Goal: Task Accomplishment & Management: Manage account settings

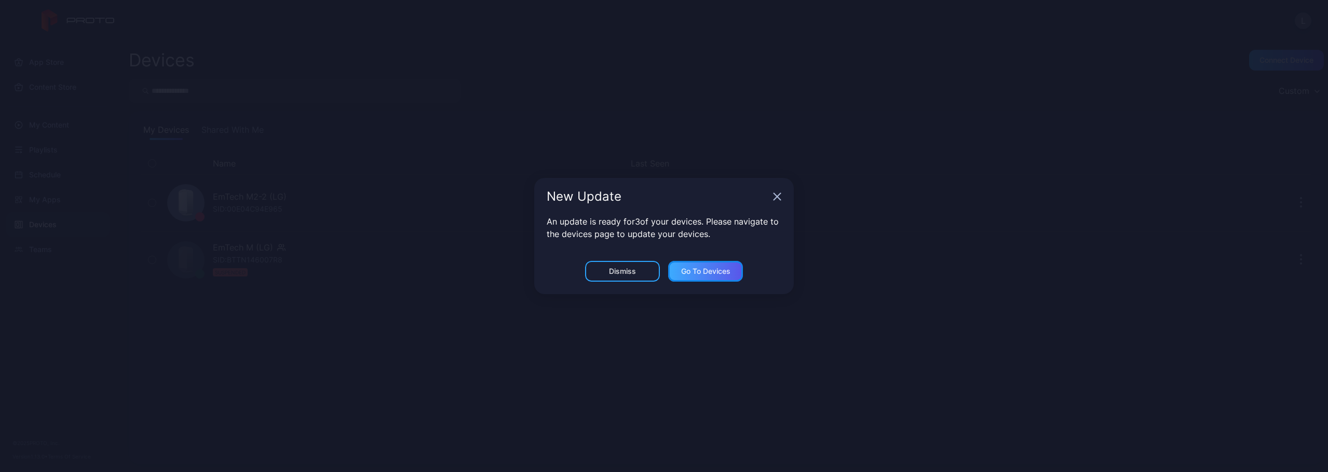
click at [707, 271] on div "Go to devices" at bounding box center [705, 271] width 49 height 8
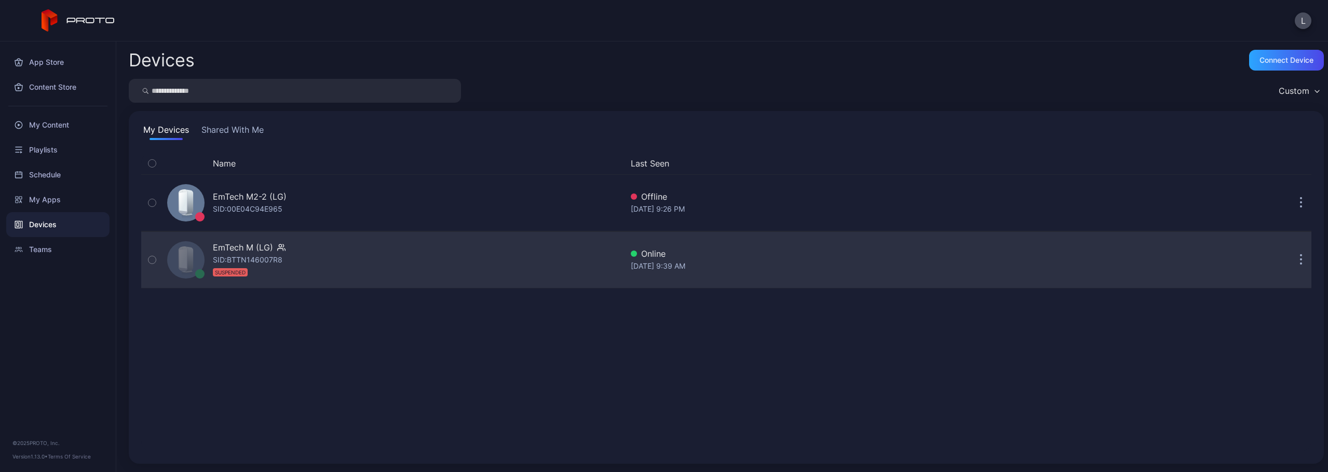
click at [1294, 260] on button "button" at bounding box center [1301, 260] width 21 height 21
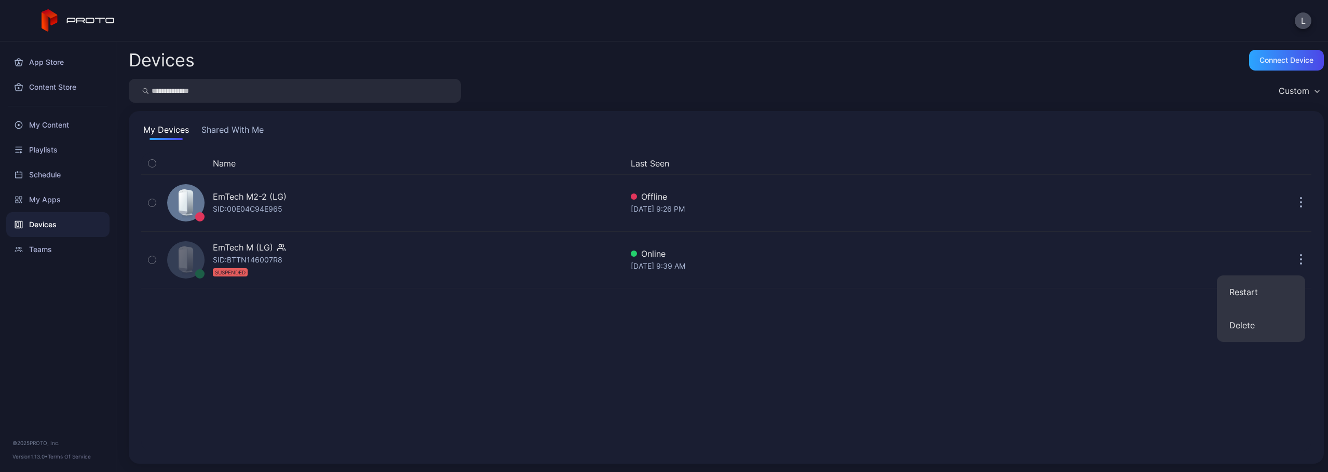
click at [814, 312] on div "Name Last Seen EmTech M2-2 (LG) SID: 00E04C94E965 Offline Aug 26, 2025 at 9:26 …" at bounding box center [726, 302] width 1170 height 299
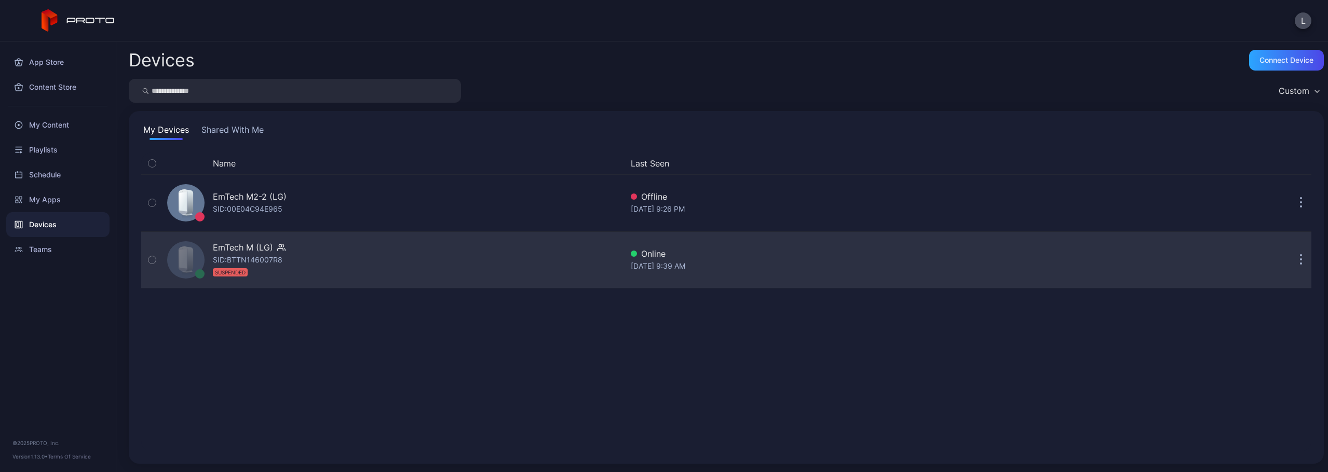
click at [252, 259] on div "SID: BTTN146007R8 SUSPENDED" at bounding box center [248, 266] width 70 height 25
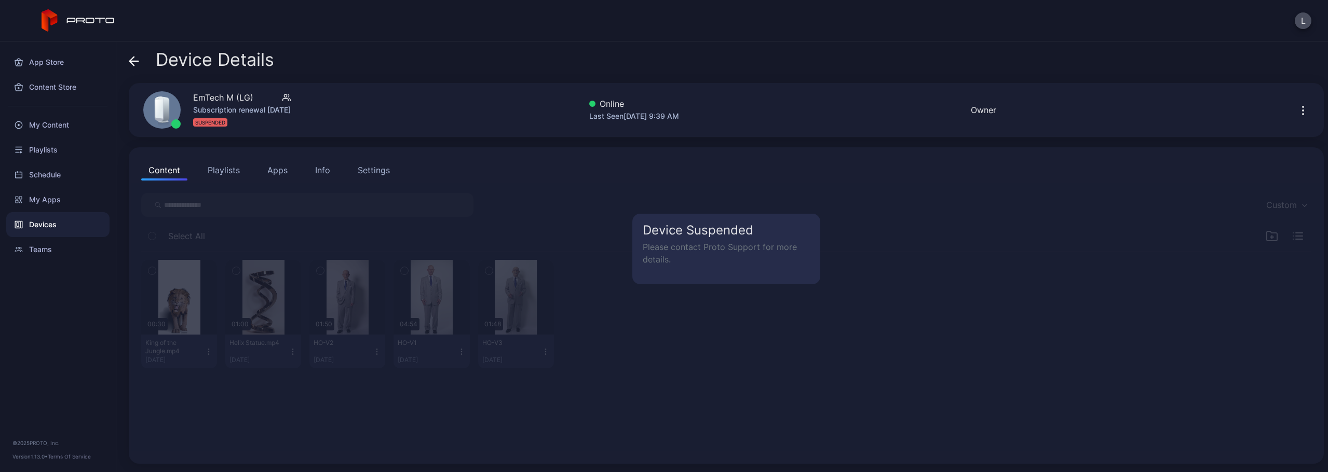
click at [694, 252] on p "Please contact Proto Support for more details." at bounding box center [726, 253] width 167 height 25
click at [658, 255] on p "Please contact Proto Support for more details." at bounding box center [726, 253] width 167 height 25
click at [675, 254] on p "Please contact Proto Support for more details." at bounding box center [726, 253] width 167 height 25
drag, startPoint x: 693, startPoint y: 253, endPoint x: 635, endPoint y: 249, distance: 57.2
click at [634, 249] on div "Device Suspended Please contact Proto Support for more details." at bounding box center [726, 249] width 188 height 71
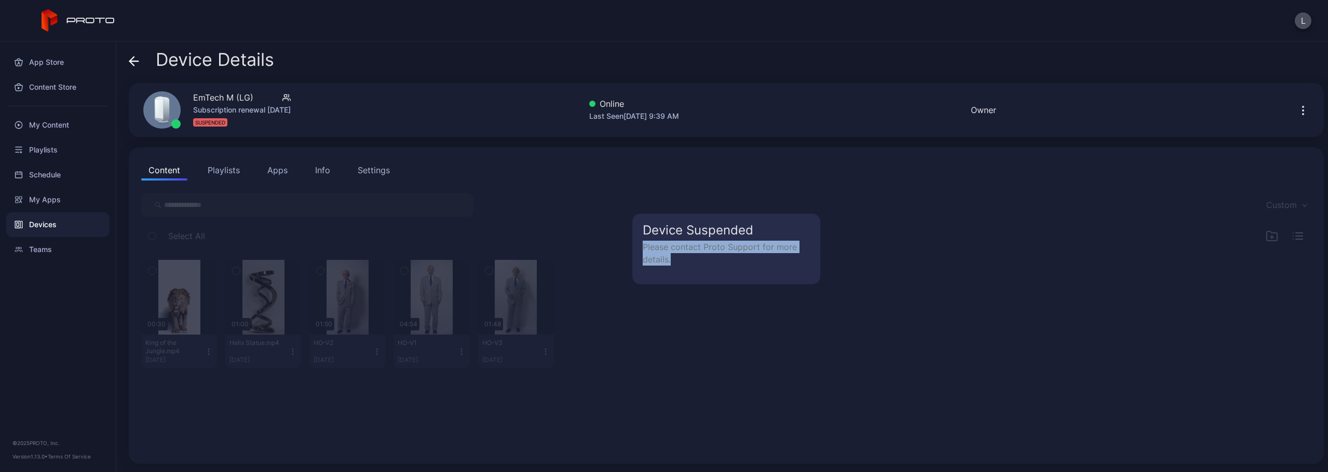
click at [653, 249] on p "Please contact Proto Support for more details." at bounding box center [726, 253] width 167 height 25
drag, startPoint x: 725, startPoint y: 239, endPoint x: 770, endPoint y: 235, distance: 44.9
click at [726, 239] on div "Device Suspended Please contact Proto Support for more details." at bounding box center [726, 249] width 188 height 71
click at [791, 227] on h5 "Device Suspended" at bounding box center [726, 230] width 167 height 12
click at [1297, 110] on icon "button" at bounding box center [1303, 110] width 12 height 12
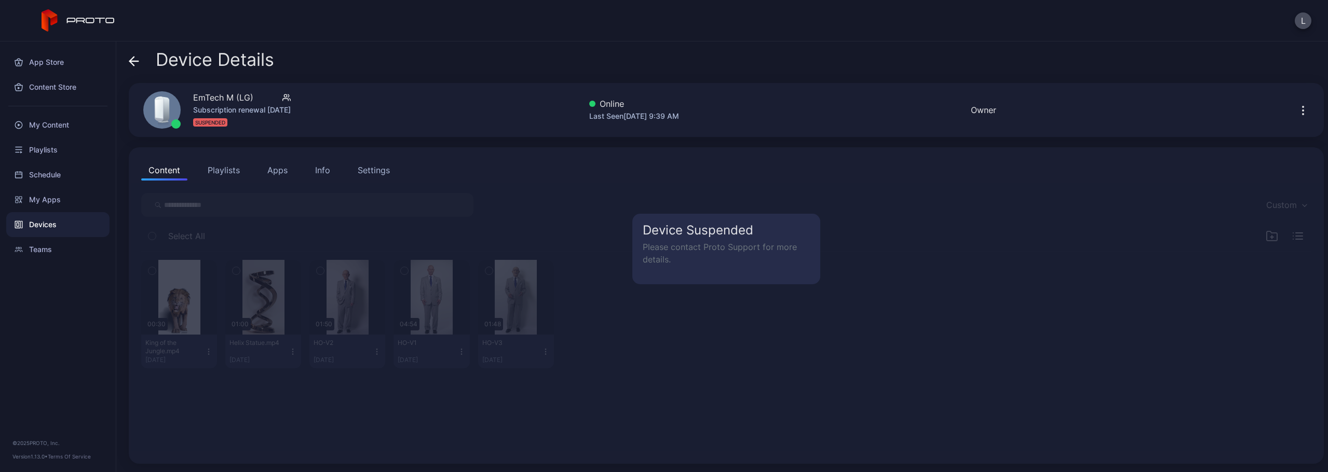
drag, startPoint x: 1172, startPoint y: 231, endPoint x: 995, endPoint y: 164, distance: 189.8
click at [1171, 231] on div "Device Suspended Please contact Proto Support for more details." at bounding box center [726, 317] width 1191 height 269
drag, startPoint x: 227, startPoint y: 87, endPoint x: 227, endPoint y: 92, distance: 5.2
click at [227, 88] on div "EmTech M (LG) Subscription renewal Aug 23, 2025 SUSPENDED" at bounding box center [214, 110] width 166 height 56
click at [225, 94] on div "EmTech M (LG)" at bounding box center [223, 97] width 60 height 12
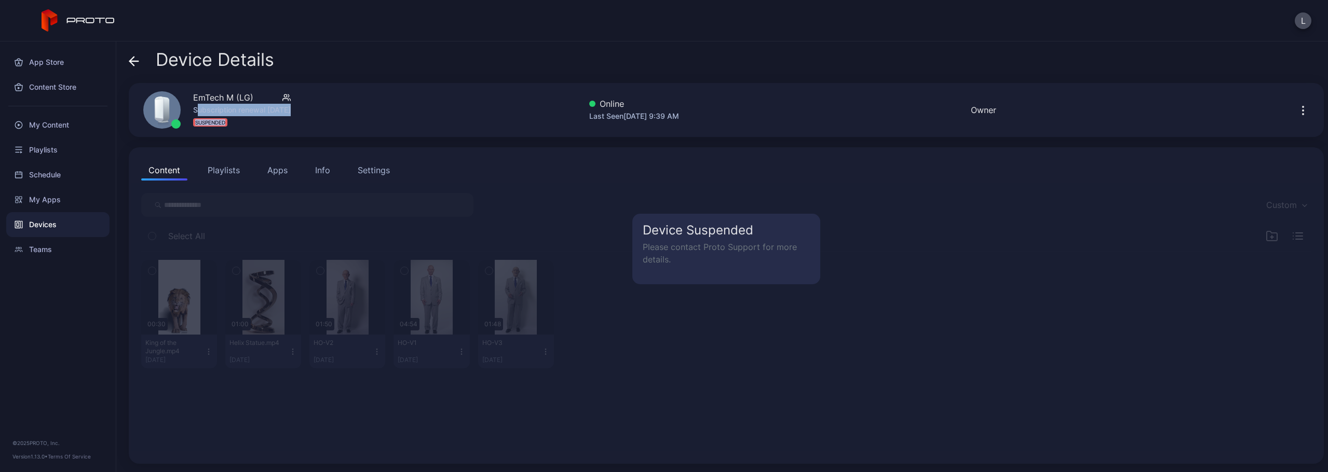
drag, startPoint x: 228, startPoint y: 117, endPoint x: 208, endPoint y: 108, distance: 22.3
click at [199, 107] on div "EmTech M (LG) Subscription renewal Aug 23, 2025 SUSPENDED" at bounding box center [242, 109] width 98 height 37
click at [208, 108] on div "Subscription renewal [DATE]" at bounding box center [242, 110] width 98 height 12
click at [212, 124] on div "SUSPENDED" at bounding box center [210, 122] width 34 height 8
click at [233, 108] on div "Subscription renewal [DATE]" at bounding box center [242, 110] width 98 height 12
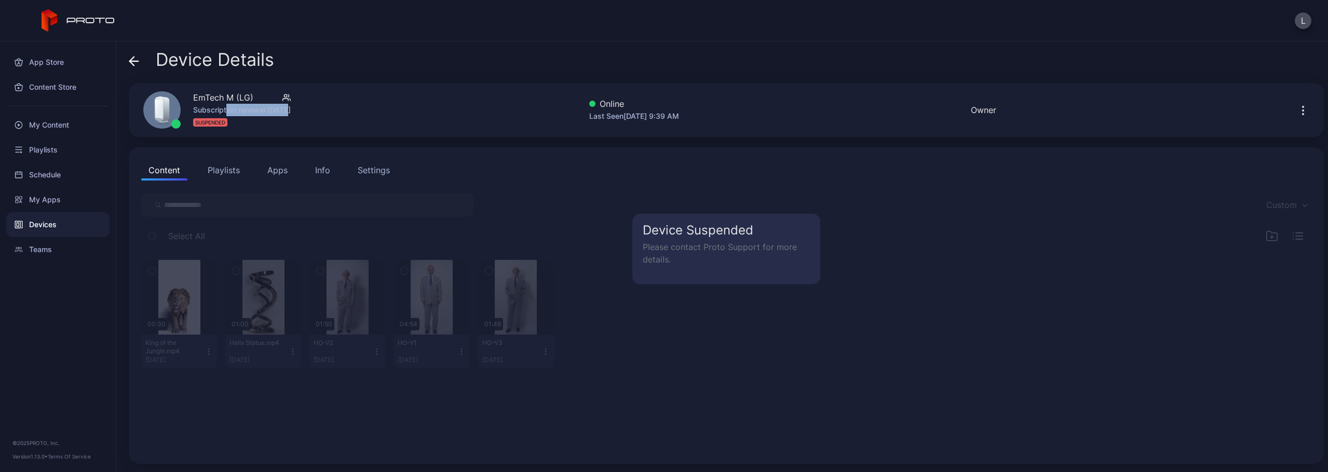
click at [288, 110] on div "Subscription renewal [DATE]" at bounding box center [242, 110] width 98 height 12
drag, startPoint x: 297, startPoint y: 110, endPoint x: 263, endPoint y: 108, distance: 33.8
click at [264, 108] on div "Subscription renewal [DATE]" at bounding box center [242, 110] width 98 height 12
click at [263, 108] on div "Subscription renewal [DATE]" at bounding box center [242, 110] width 98 height 12
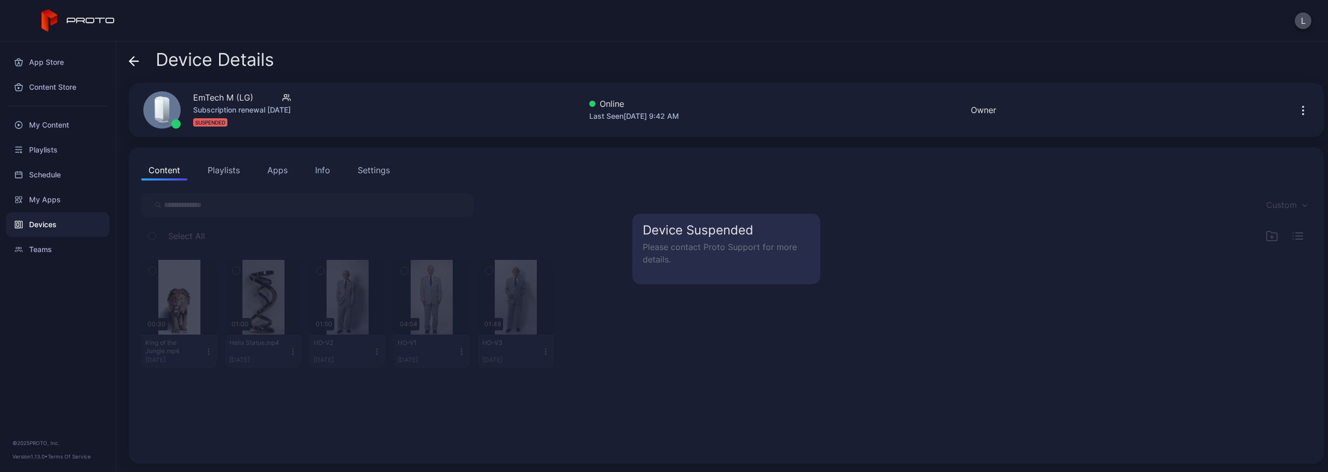
click at [774, 243] on p "Please contact Proto Support for more details." at bounding box center [726, 253] width 167 height 25
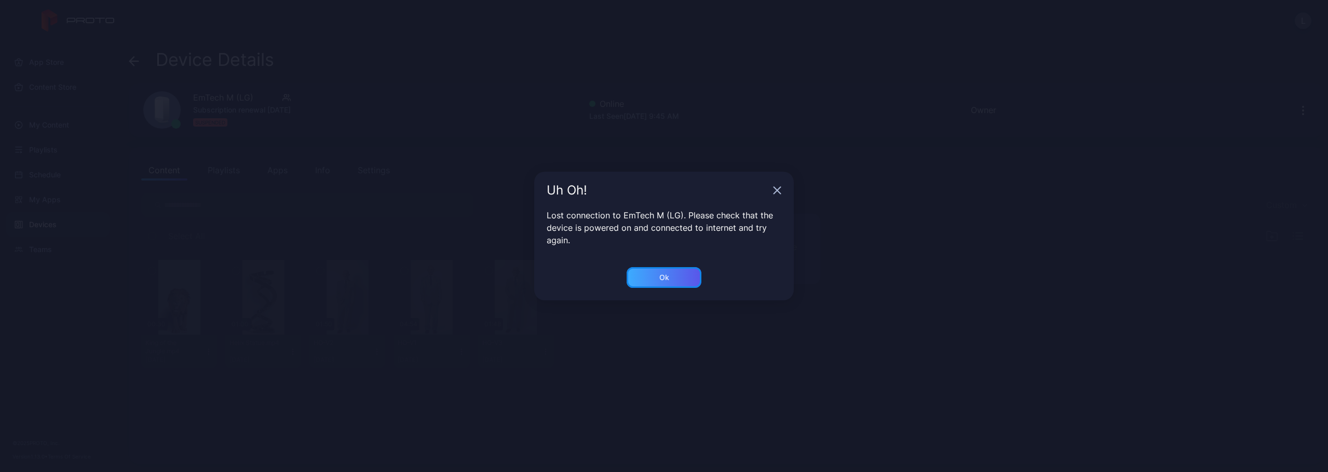
click at [678, 275] on div "Ok" at bounding box center [664, 277] width 75 height 21
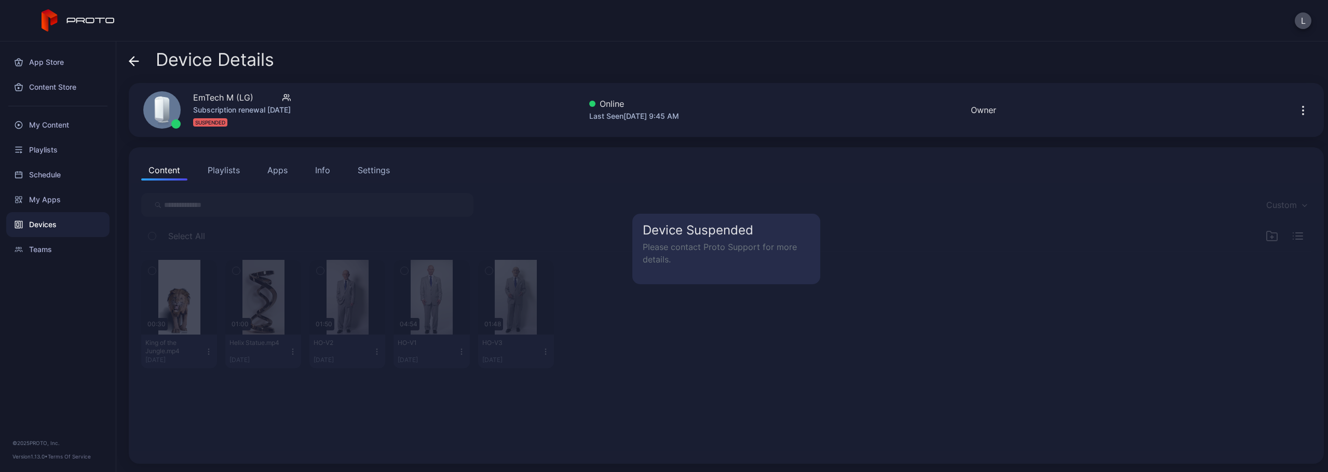
click at [715, 262] on p "Please contact Proto Support for more details." at bounding box center [726, 253] width 167 height 25
click at [60, 59] on div "App Store" at bounding box center [57, 62] width 103 height 25
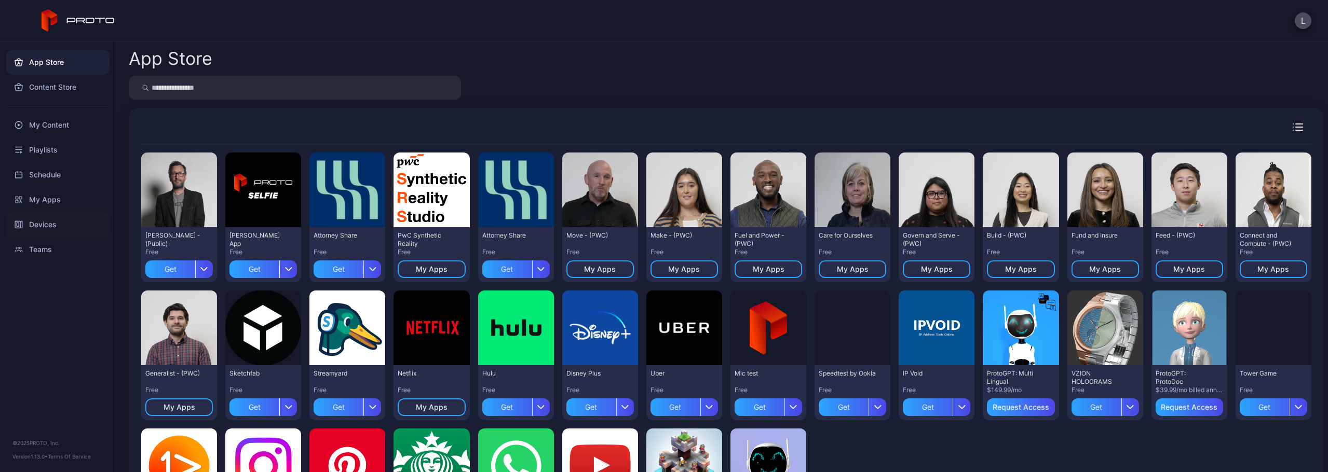
click at [44, 228] on div "Devices" at bounding box center [57, 224] width 103 height 25
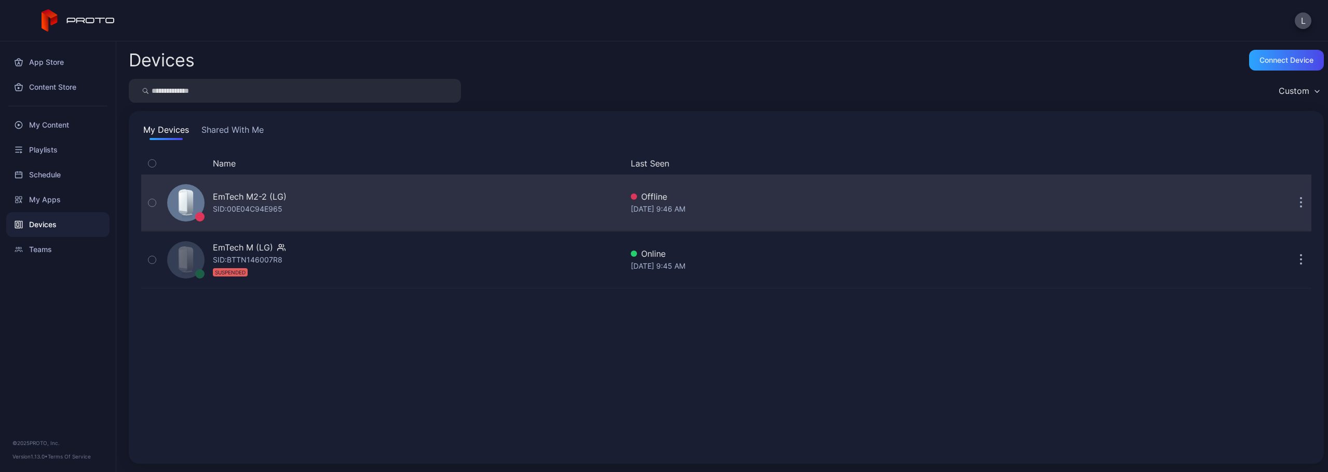
click at [297, 219] on div "EmTech M2-2 (LG) SID: 00E04C94E965" at bounding box center [392, 203] width 459 height 52
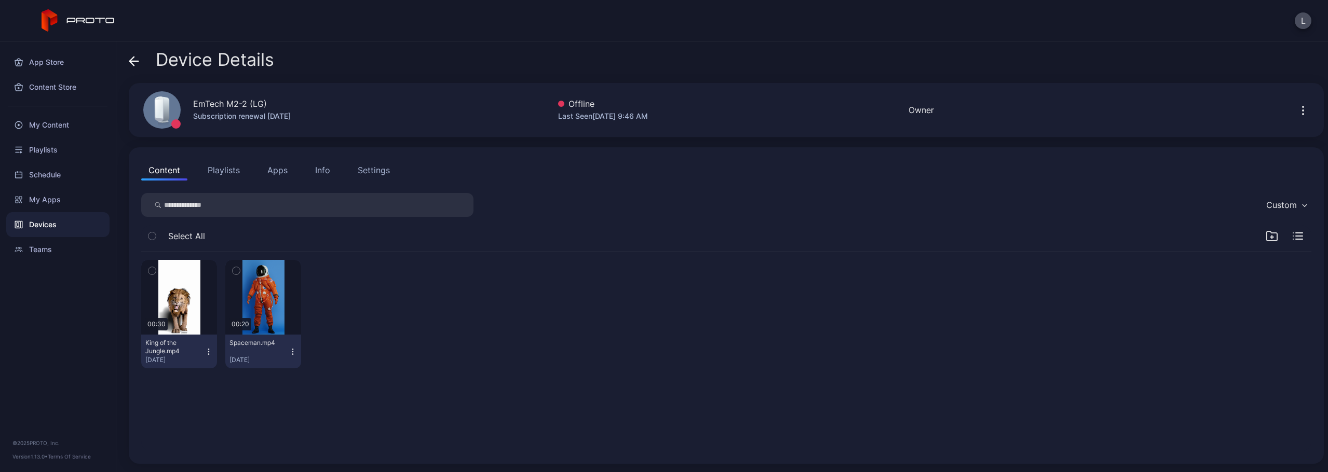
click at [117, 52] on div "Device Details EmTech M2-2 (LG) Subscription renewal Aug 25, 2026 Offline Last …" at bounding box center [722, 257] width 1212 height 431
click at [129, 56] on icon at bounding box center [134, 61] width 10 height 10
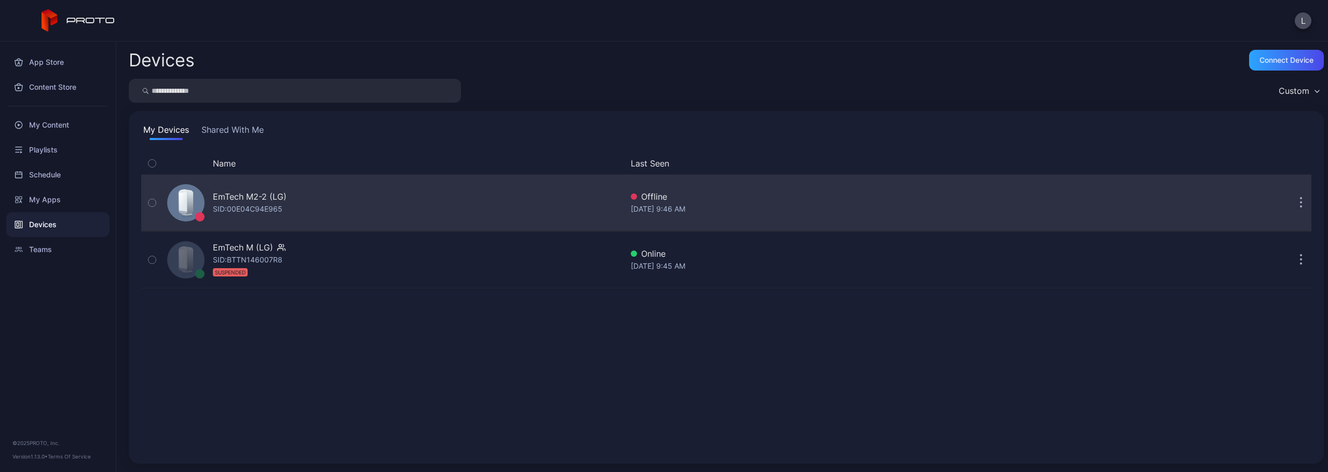
click at [1300, 199] on icon "button" at bounding box center [1301, 199] width 2 height 2
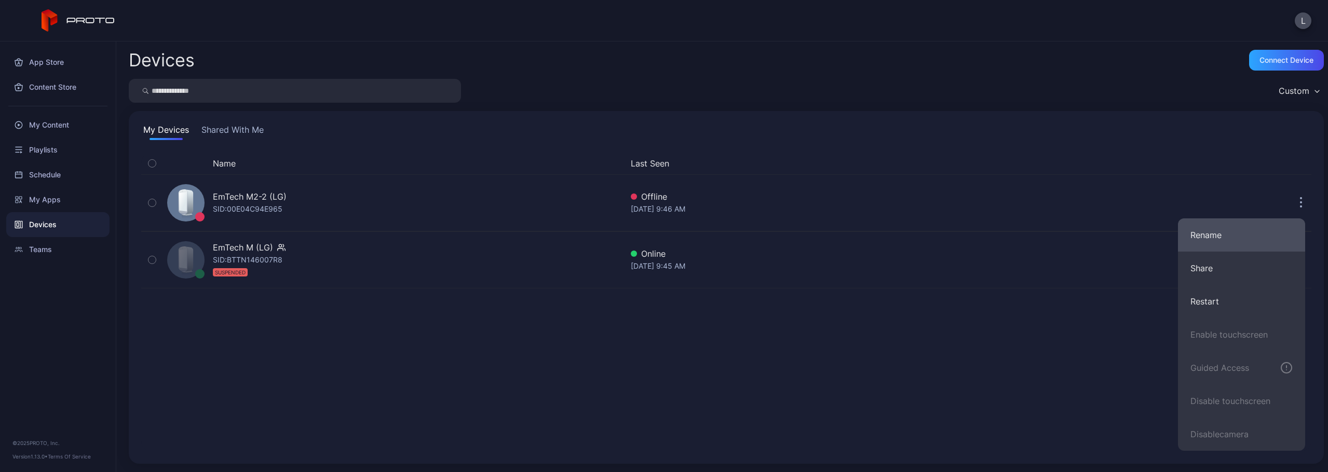
click at [1256, 240] on button "Rename" at bounding box center [1241, 235] width 127 height 33
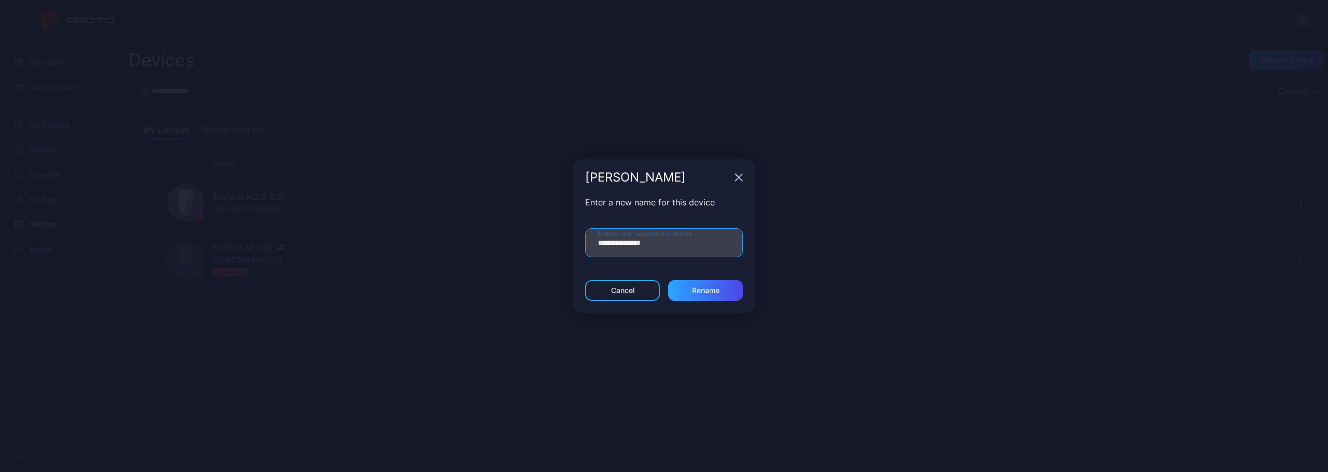
click at [698, 244] on input "**********" at bounding box center [664, 242] width 158 height 29
paste input "text"
type input "**********"
click at [690, 290] on div "Rename" at bounding box center [705, 290] width 75 height 21
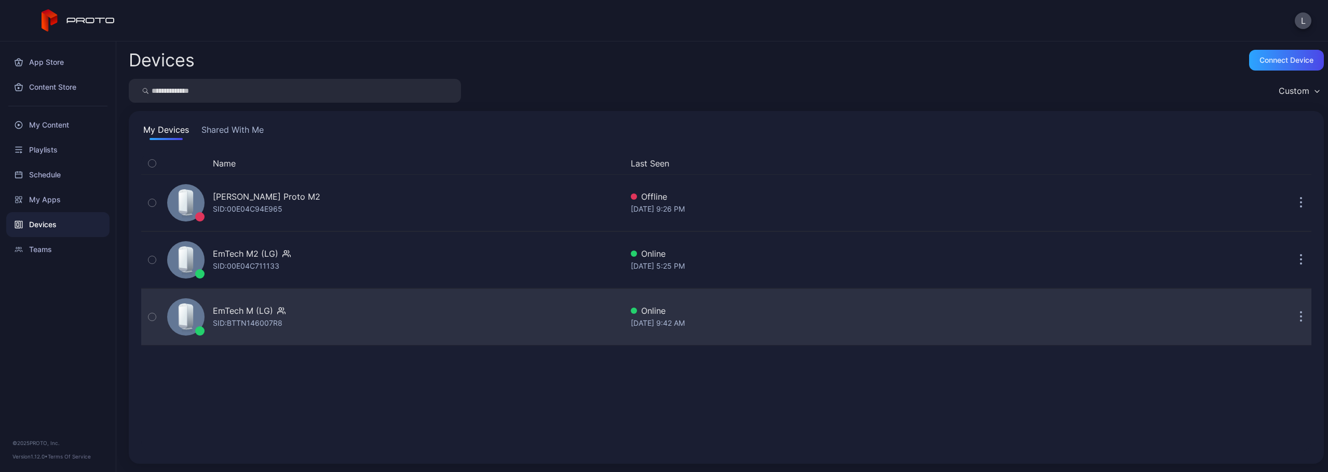
click at [487, 315] on div "EmTech M (LG) SID: BTTN146007R8" at bounding box center [392, 317] width 459 height 52
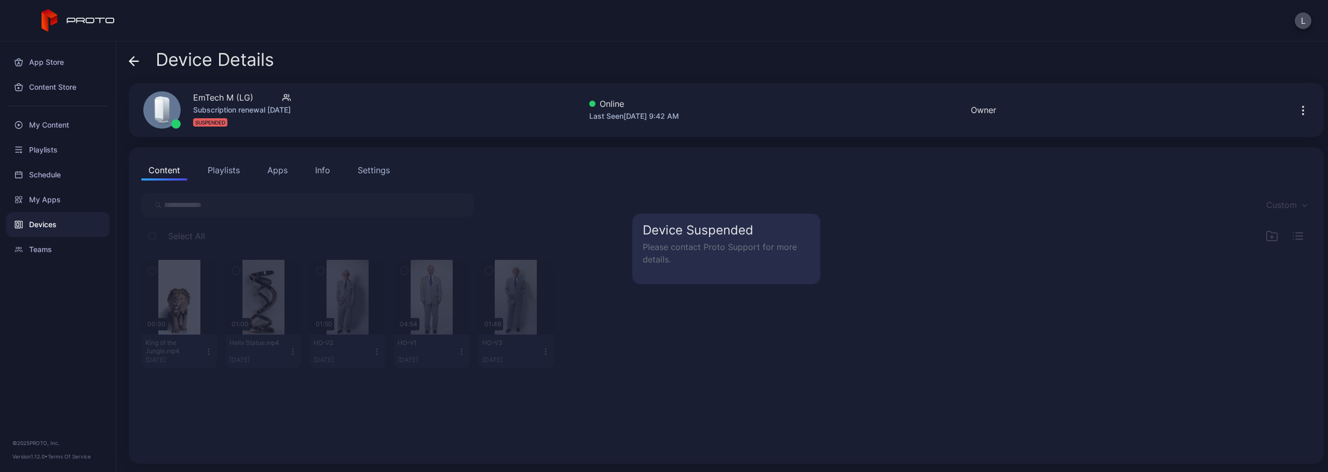
click at [1297, 113] on icon "button" at bounding box center [1303, 110] width 12 height 12
click at [1166, 185] on div "Device Suspended Please contact Proto Support for more details." at bounding box center [726, 317] width 1191 height 269
click at [672, 253] on p "Please contact Proto Support for more details." at bounding box center [726, 253] width 167 height 25
click at [1297, 113] on icon "button" at bounding box center [1303, 110] width 12 height 12
click at [1270, 140] on button "Restart" at bounding box center [1261, 142] width 88 height 33
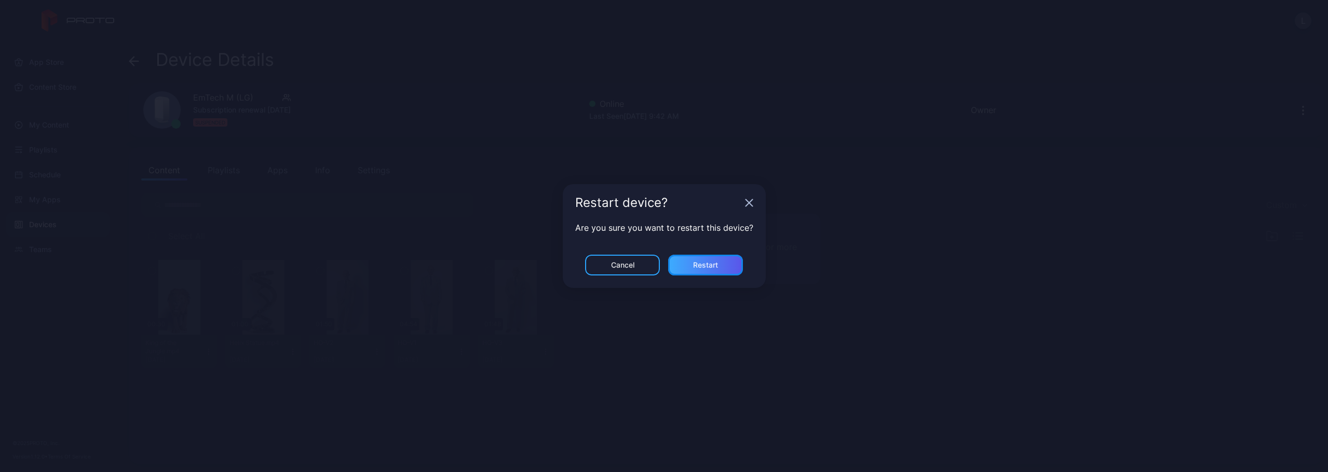
click at [723, 264] on div "Restart" at bounding box center [705, 265] width 75 height 21
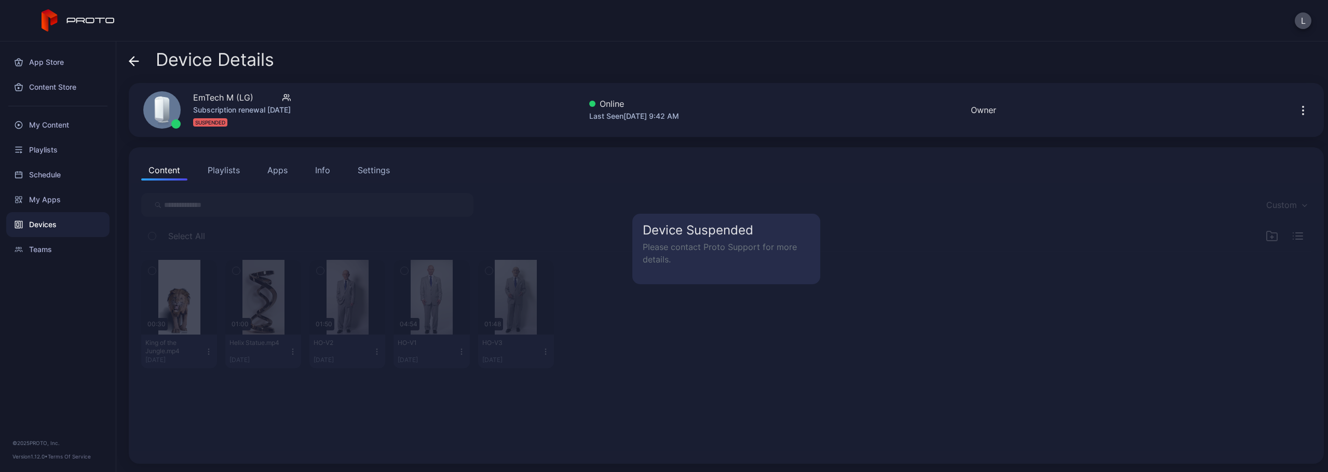
click at [380, 169] on div "Settings" at bounding box center [374, 170] width 32 height 12
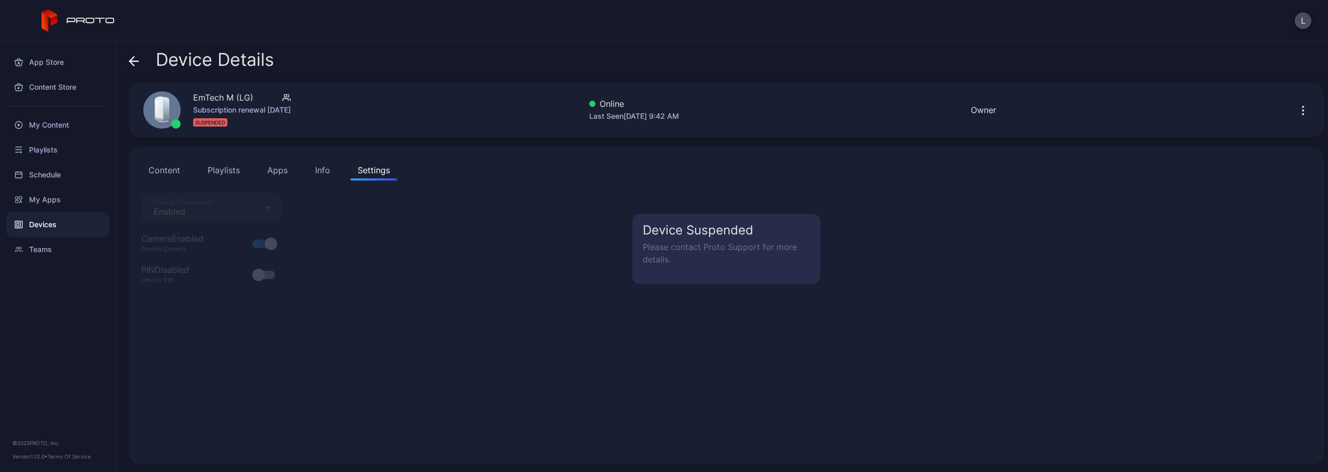
click at [320, 172] on div "Info" at bounding box center [322, 170] width 15 height 12
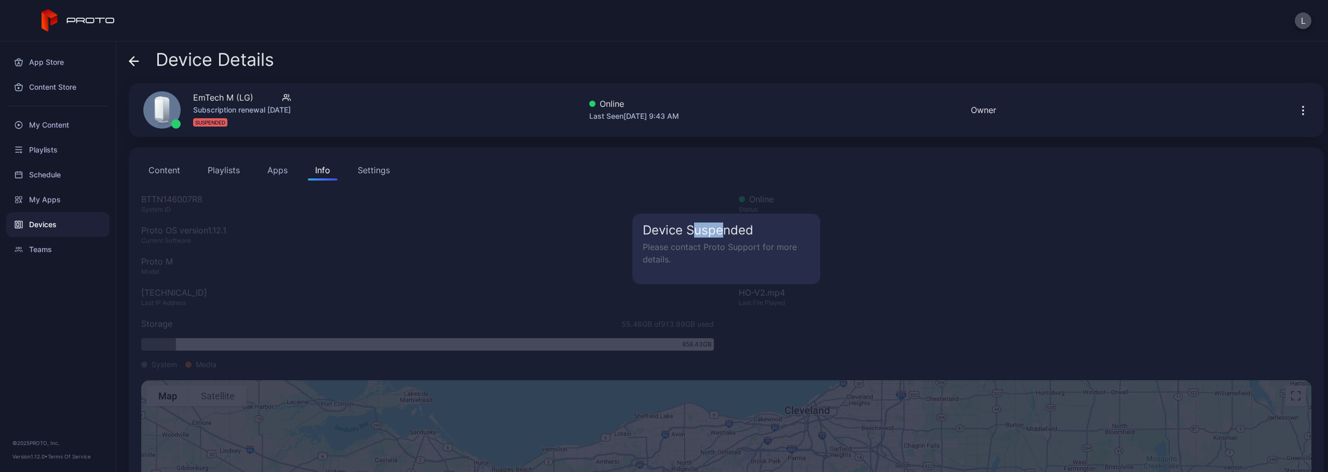
drag, startPoint x: 717, startPoint y: 227, endPoint x: 693, endPoint y: 239, distance: 27.2
click at [675, 242] on div "Device Suspended Please contact Proto Support for more details." at bounding box center [726, 249] width 188 height 71
drag, startPoint x: 690, startPoint y: 320, endPoint x: 638, endPoint y: 318, distance: 52.5
click at [638, 318] on div "Device Suspended Please contact Proto Support for more details." at bounding box center [726, 375] width 1191 height 384
drag, startPoint x: 189, startPoint y: 237, endPoint x: 189, endPoint y: 215, distance: 22.3
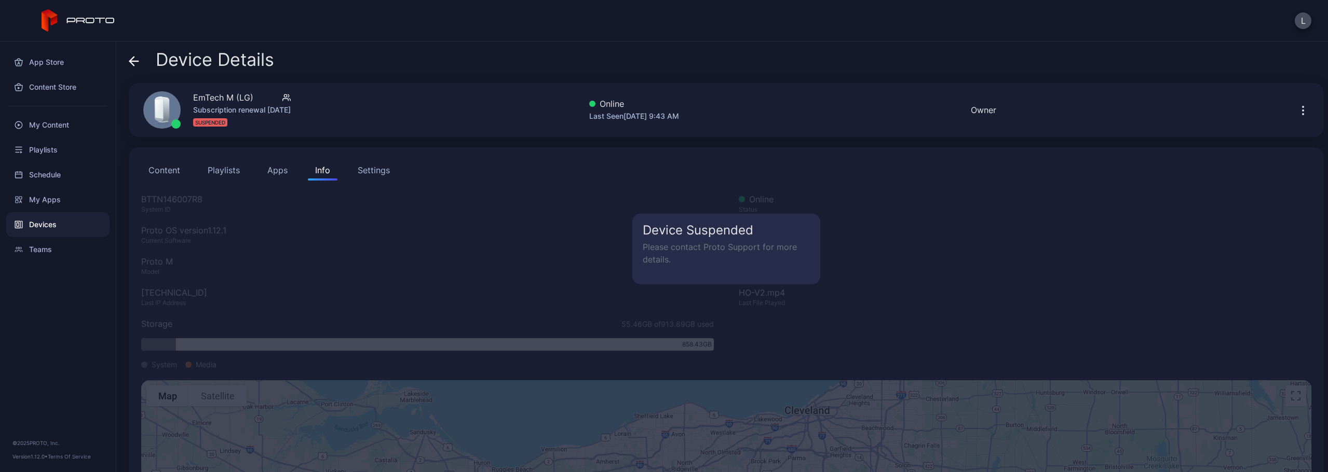
click at [189, 237] on div "Device Suspended Please contact Proto Support for more details." at bounding box center [726, 375] width 1191 height 384
drag, startPoint x: 219, startPoint y: 197, endPoint x: 148, endPoint y: 203, distance: 70.8
click at [149, 204] on div "Device Suspended Please contact Proto Support for more details." at bounding box center [726, 375] width 1191 height 384
drag, startPoint x: 167, startPoint y: 201, endPoint x: 191, endPoint y: 201, distance: 23.9
click at [191, 201] on div "Device Suspended Please contact Proto Support for more details." at bounding box center [726, 375] width 1191 height 384
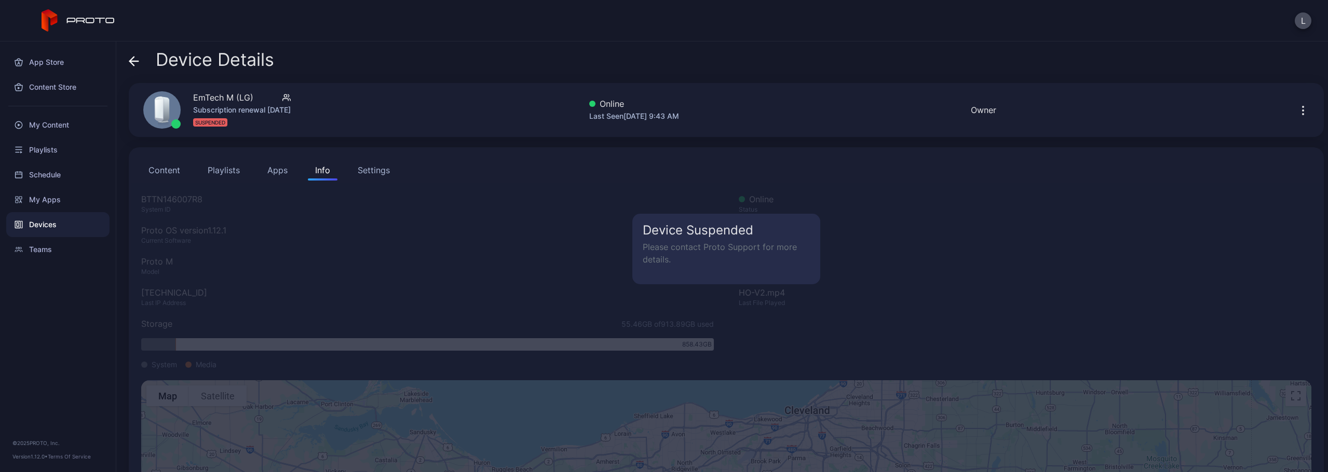
click at [731, 230] on h5 "Device Suspended" at bounding box center [726, 230] width 167 height 12
drag, startPoint x: 761, startPoint y: 222, endPoint x: 716, endPoint y: 221, distance: 44.7
click at [716, 221] on div "Device Suspended Please contact Proto Support for more details." at bounding box center [726, 249] width 188 height 71
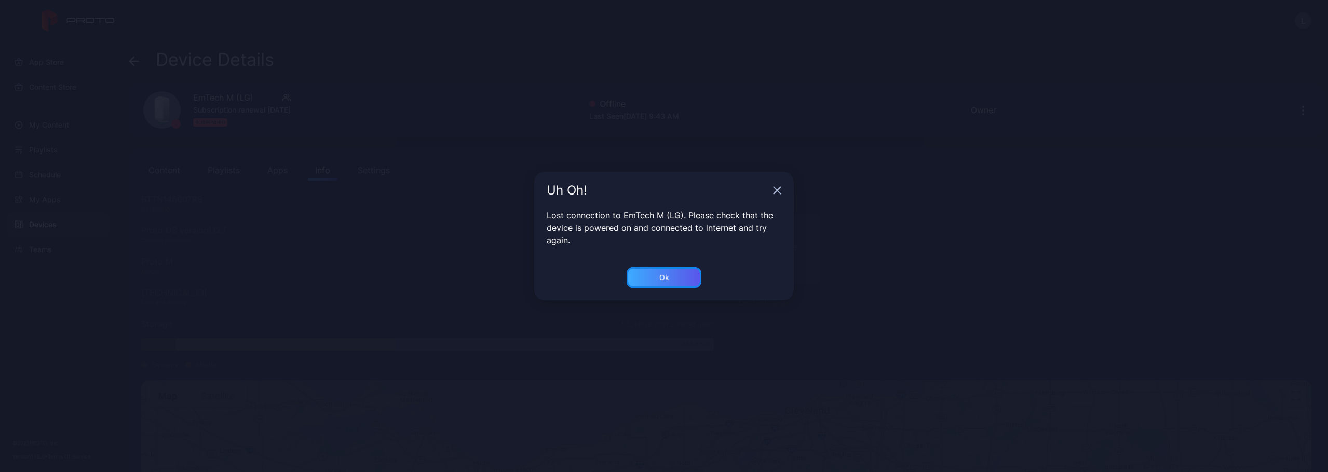
click at [686, 268] on div "Ok" at bounding box center [664, 277] width 75 height 21
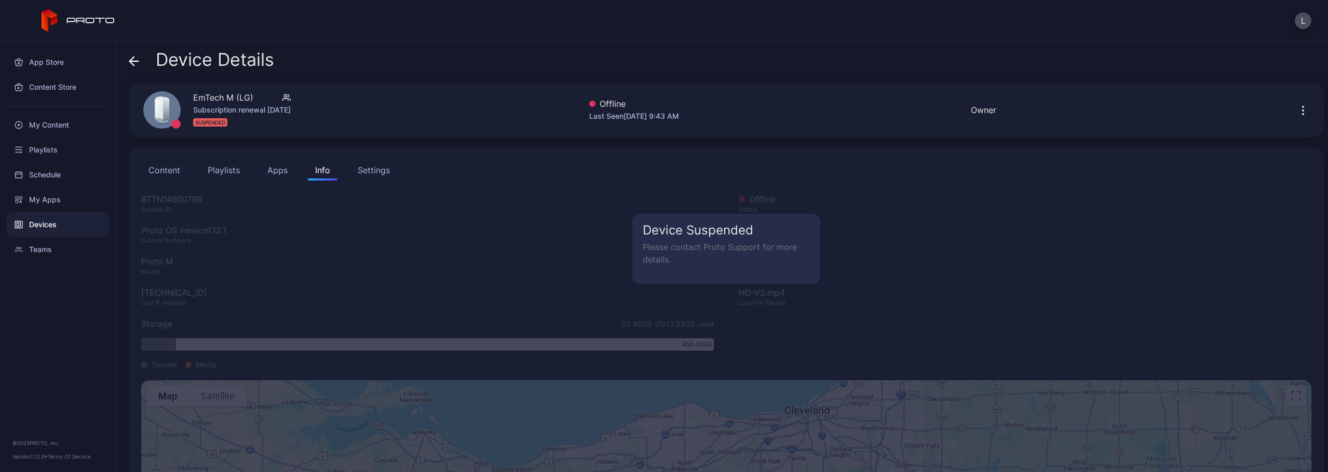
click at [129, 59] on div "Device Details EmTech M (LG) Subscription renewal Aug 23, 2025 SUSPENDED Offlin…" at bounding box center [722, 257] width 1212 height 431
click at [128, 62] on div "Device Details EmTech M (LG) Subscription renewal Aug 23, 2025 SUSPENDED Offlin…" at bounding box center [722, 257] width 1212 height 431
click at [135, 65] on icon at bounding box center [134, 61] width 10 height 10
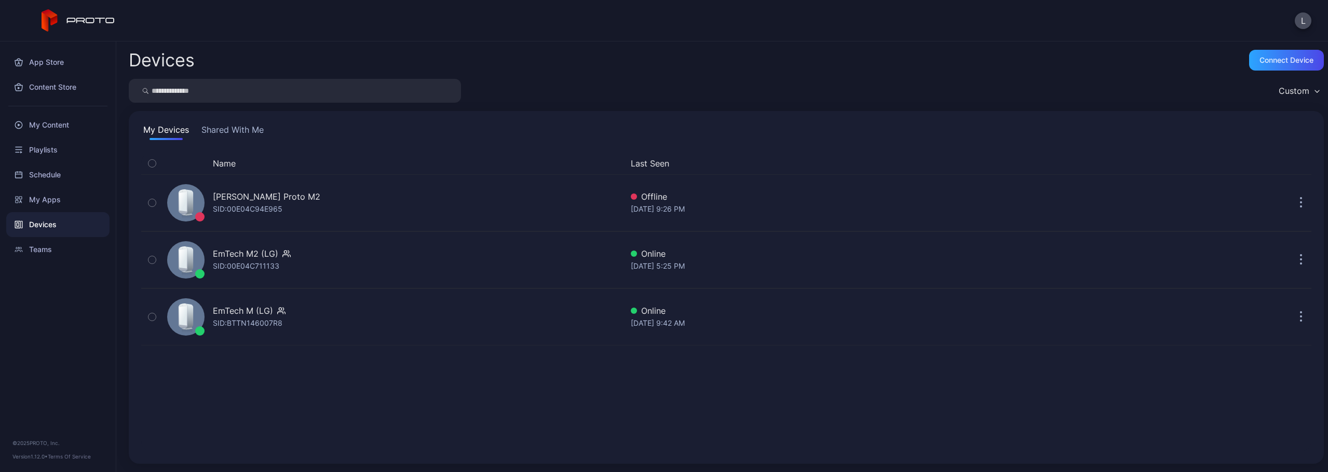
click at [53, 222] on div "Devices" at bounding box center [57, 224] width 103 height 25
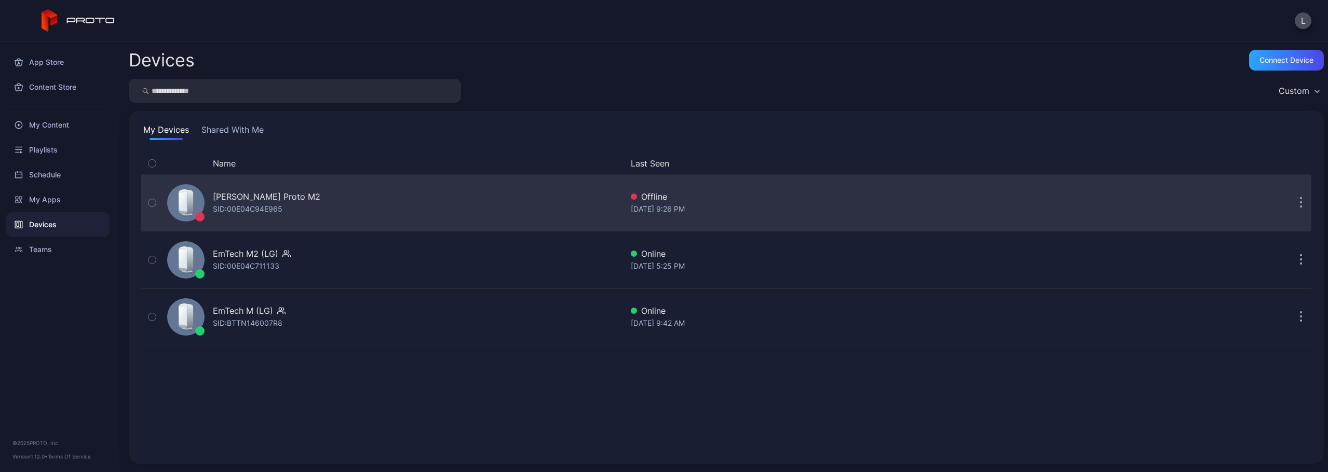
click at [275, 192] on div "Larry Gioia's Proto M2" at bounding box center [266, 197] width 107 height 12
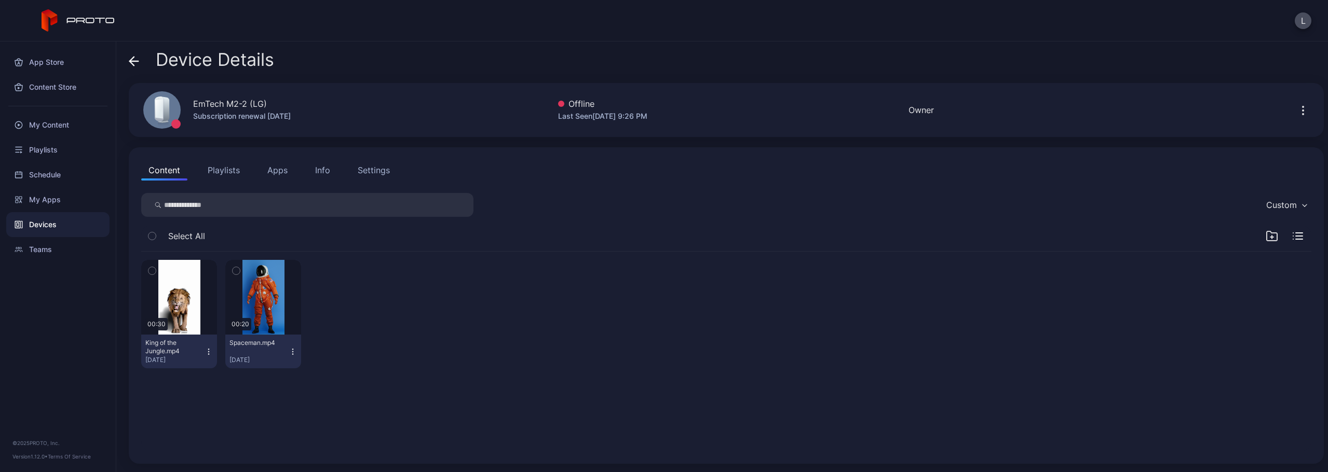
click at [134, 54] on span at bounding box center [134, 60] width 10 height 20
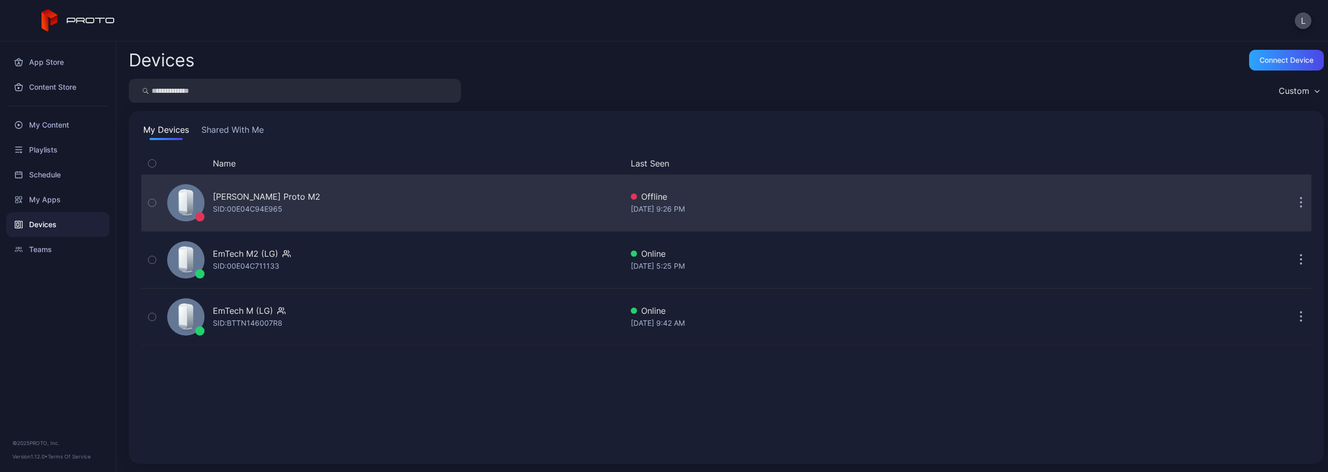
click at [303, 196] on div "Larry Gioia's Proto M2 SID: 00E04C94E965" at bounding box center [392, 203] width 459 height 52
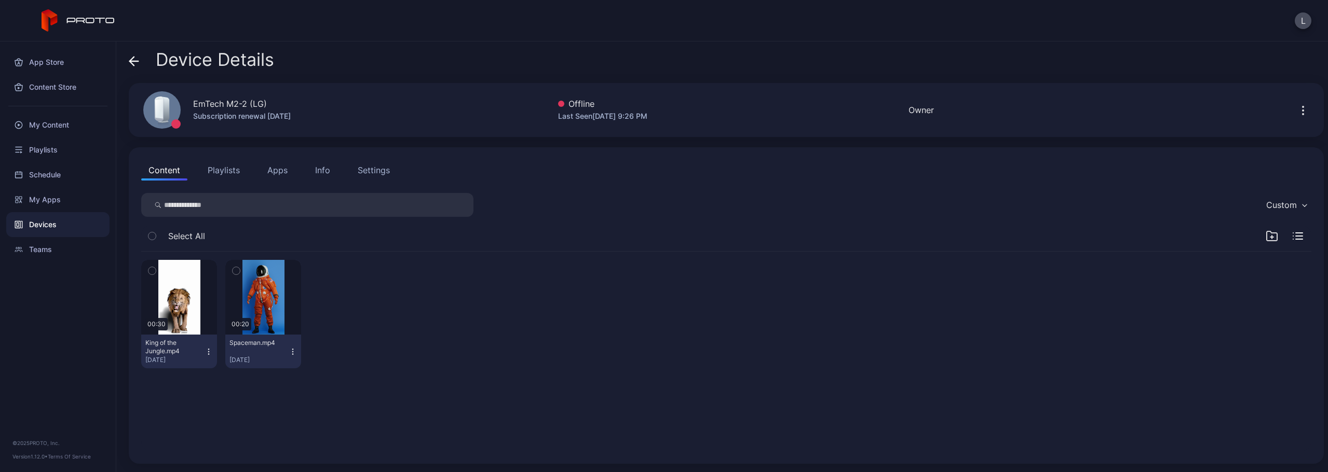
click at [1297, 111] on icon "button" at bounding box center [1303, 110] width 12 height 12
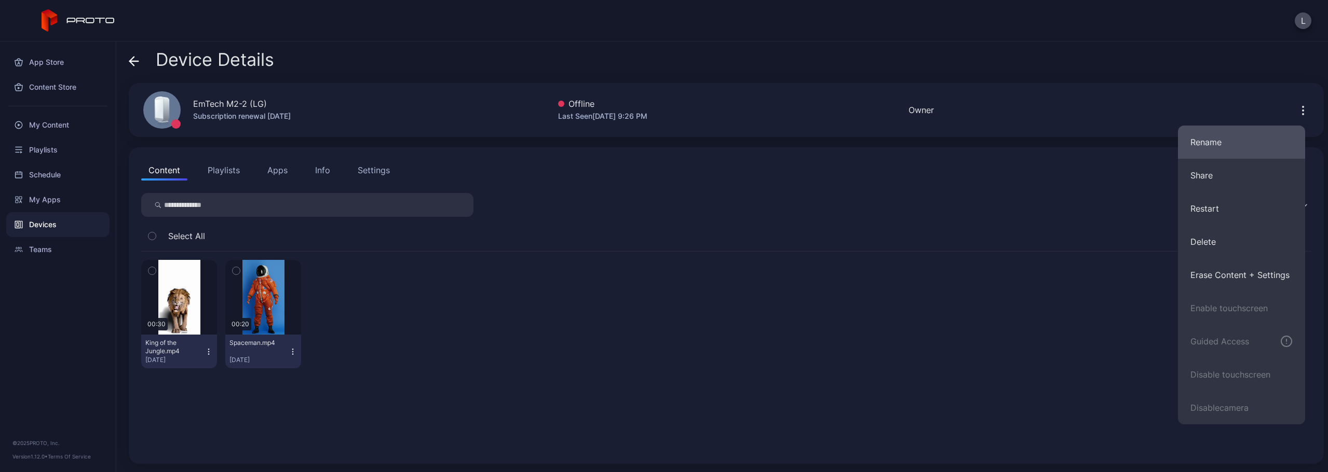
click at [1252, 136] on button "Rename" at bounding box center [1241, 142] width 127 height 33
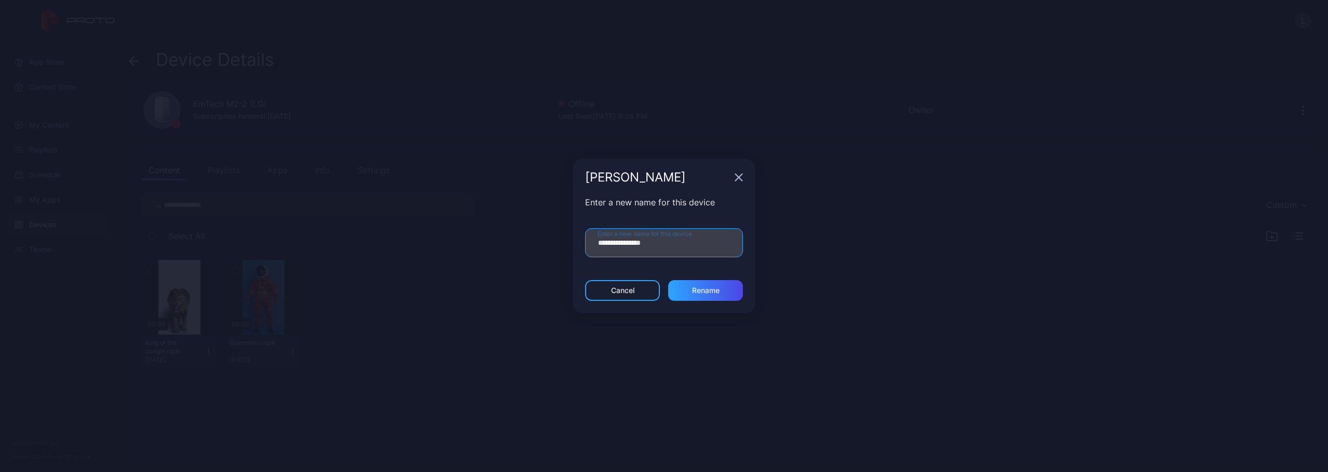
click at [689, 240] on input "**********" at bounding box center [664, 242] width 158 height 29
paste input "text"
type input "**********"
click at [641, 291] on div "Cancel" at bounding box center [622, 290] width 75 height 21
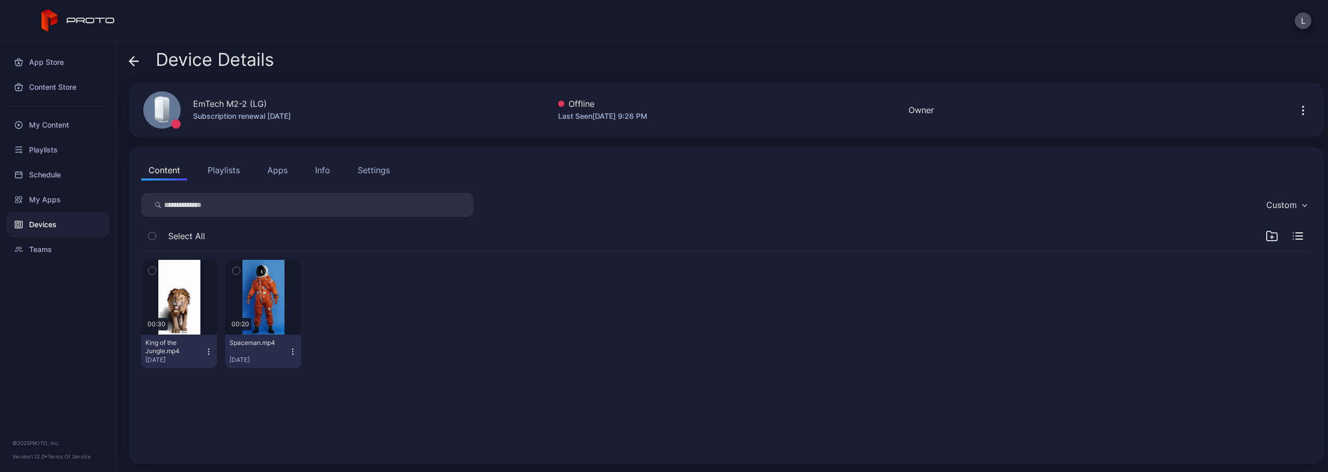
click at [518, 289] on div "00:30 King of the Jungle.mp4 Jun 10, 2025 00:20 Spaceman.mp4 Jun 18, 2025" at bounding box center [726, 314] width 1170 height 125
click at [138, 62] on icon at bounding box center [134, 61] width 10 height 10
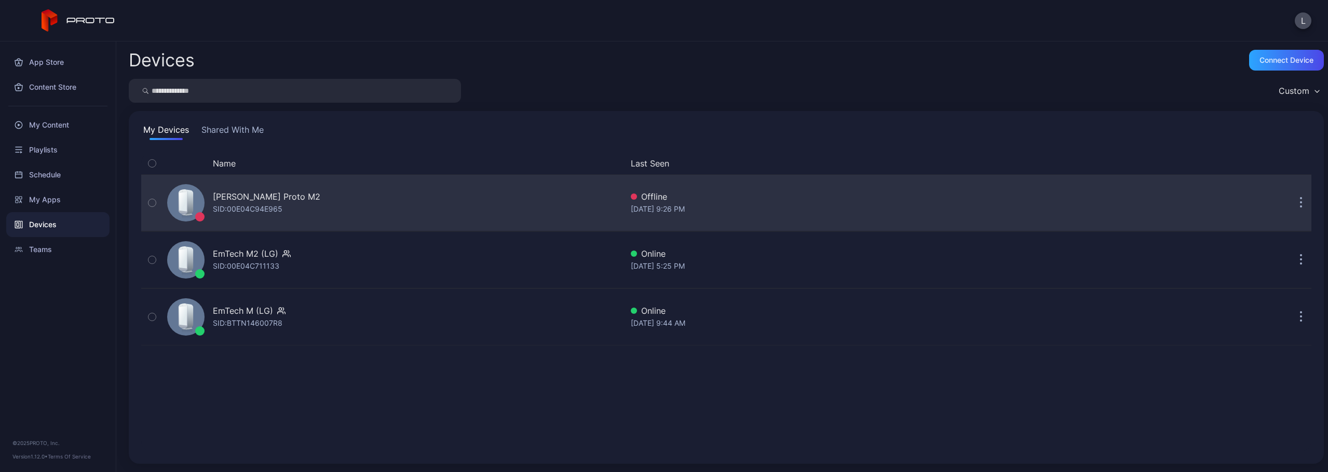
click at [320, 214] on div "Larry Gioia's Proto M2 SID: 00E04C94E965" at bounding box center [392, 203] width 459 height 52
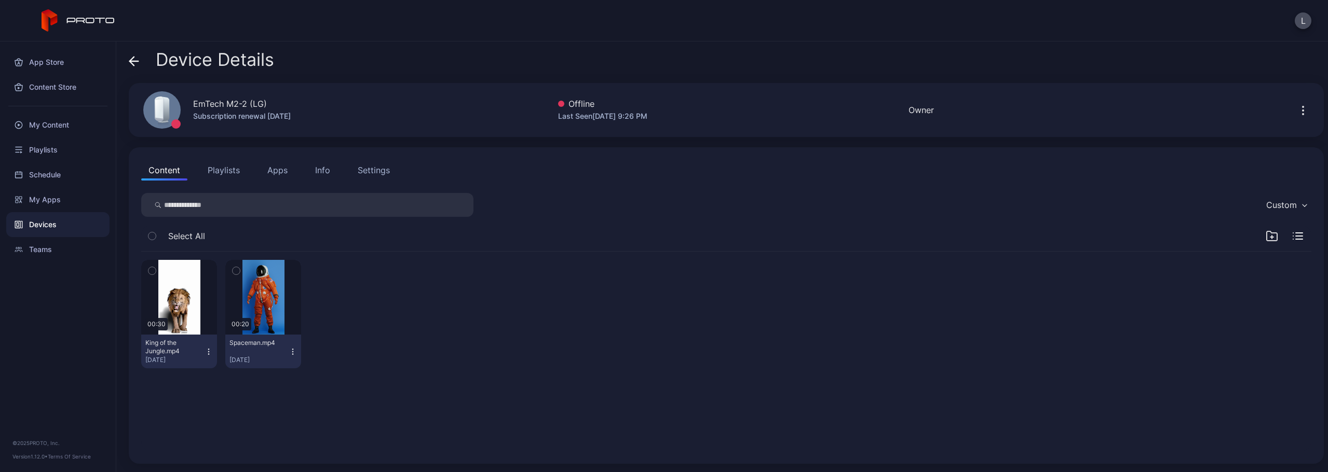
click at [142, 63] on div "Device Details" at bounding box center [201, 62] width 145 height 25
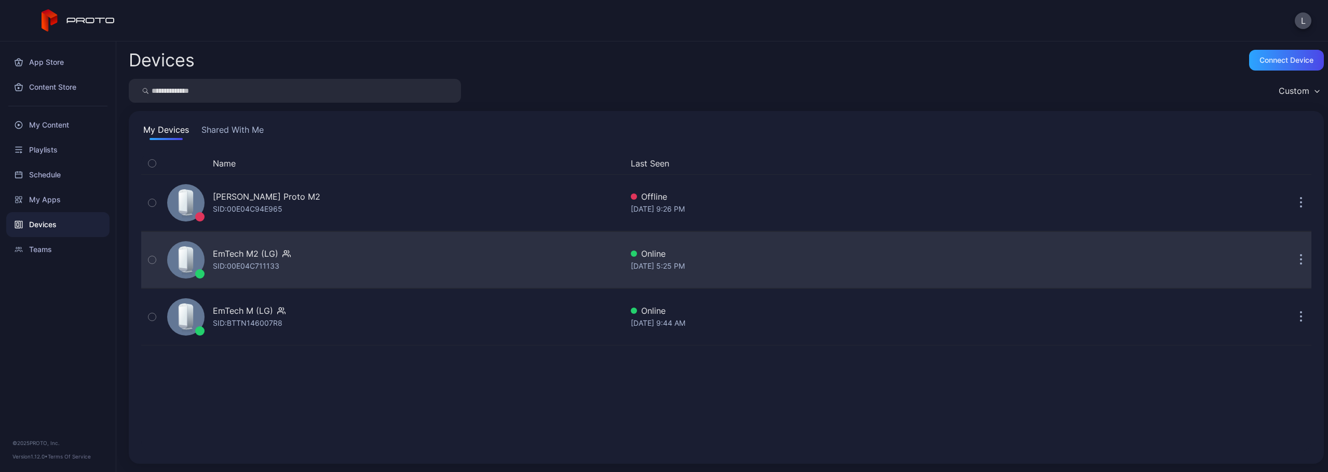
click at [479, 261] on div "EmTech M2 (LG) SID: 00E04C711133" at bounding box center [392, 260] width 459 height 52
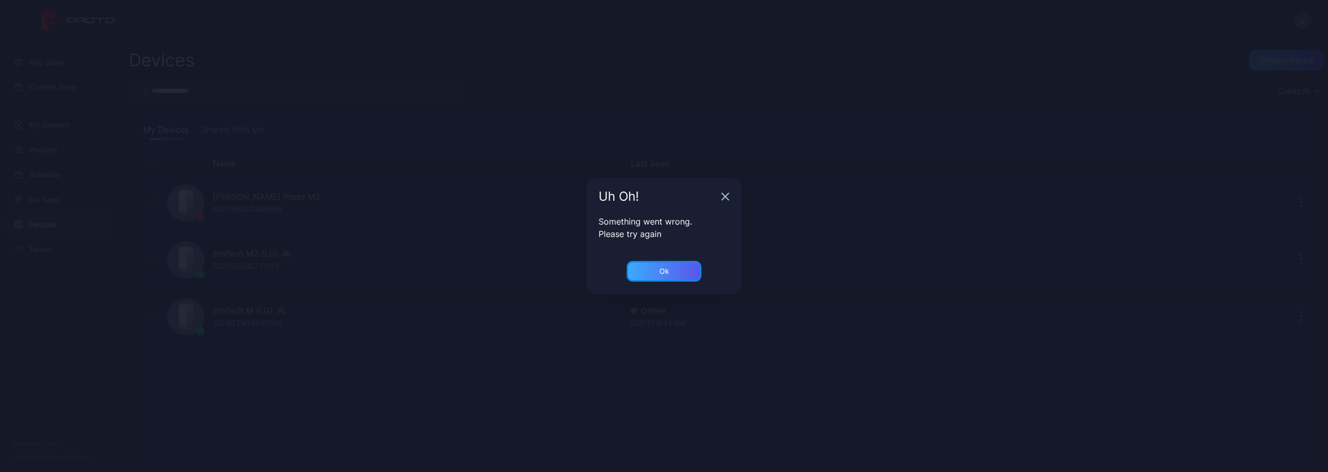
click at [683, 272] on div "Ok" at bounding box center [664, 271] width 75 height 21
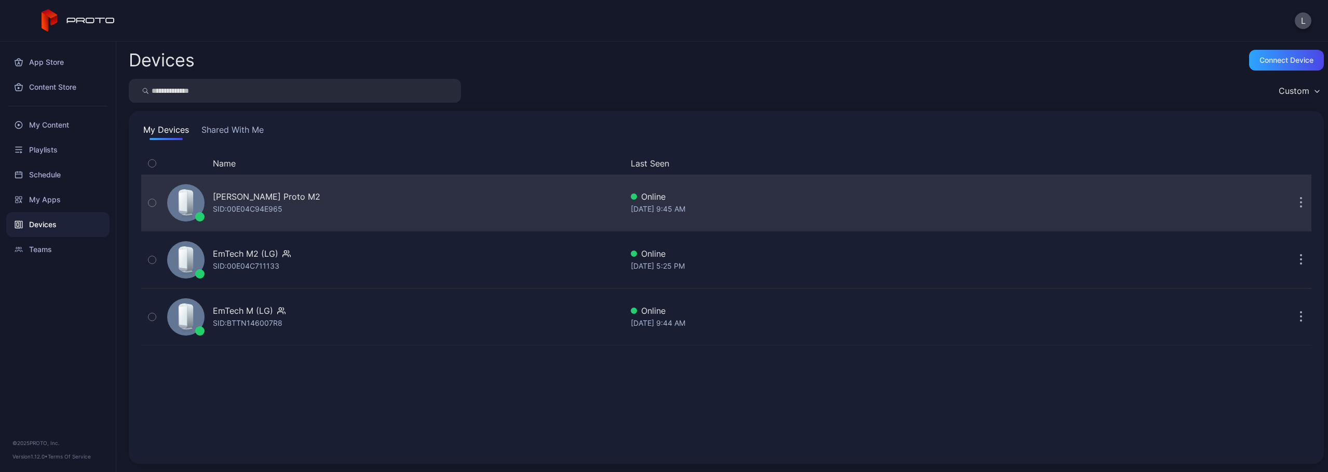
click at [483, 206] on div "Larry Gioia's Proto M2 SID: 00E04C94E965" at bounding box center [392, 203] width 459 height 52
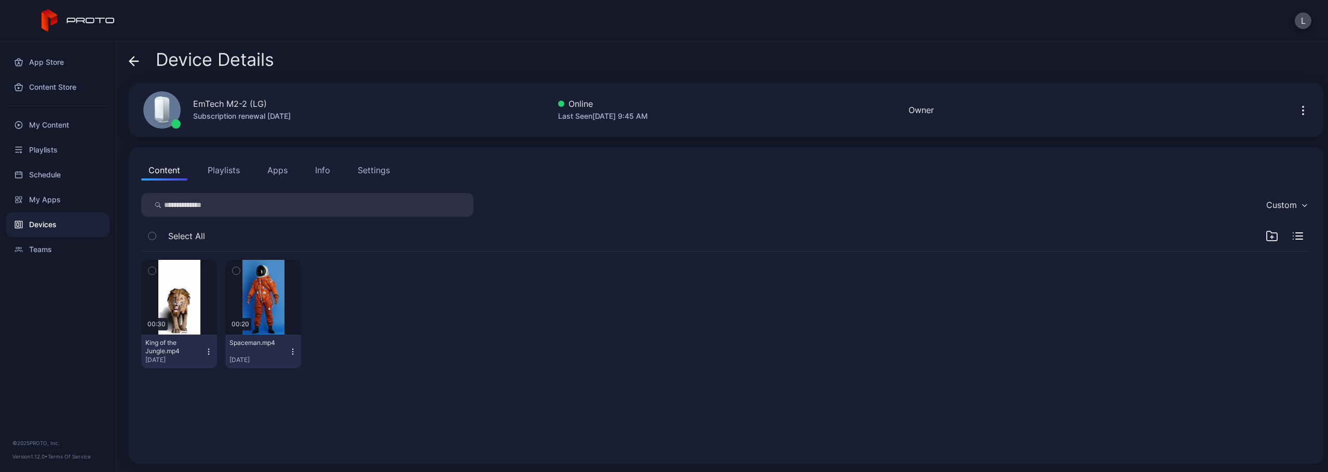
click at [137, 62] on icon at bounding box center [134, 61] width 10 height 10
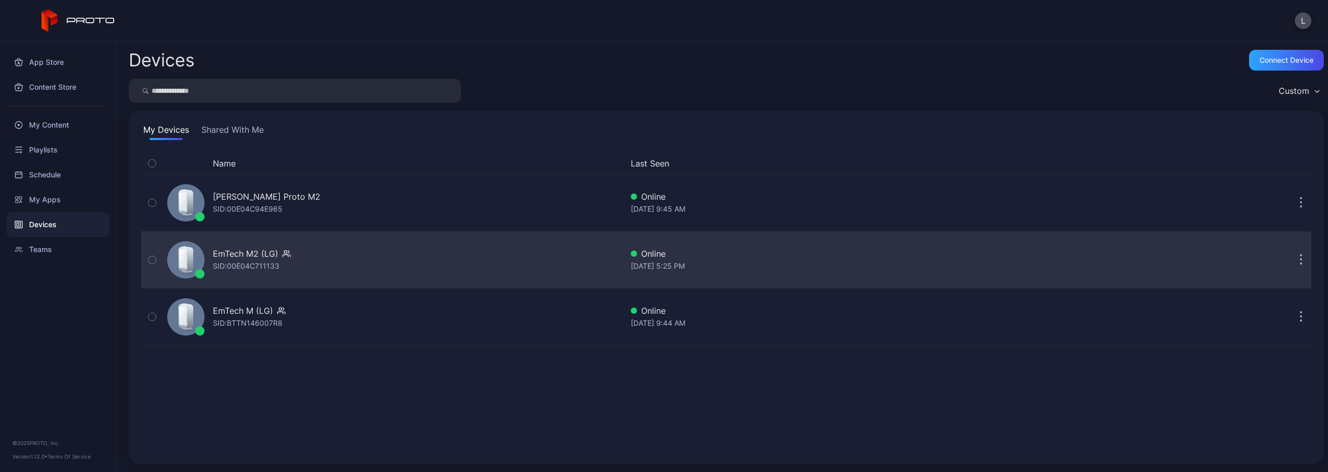
click at [371, 266] on div "EmTech M2 (LG) SID: 00E04C711133" at bounding box center [392, 260] width 459 height 52
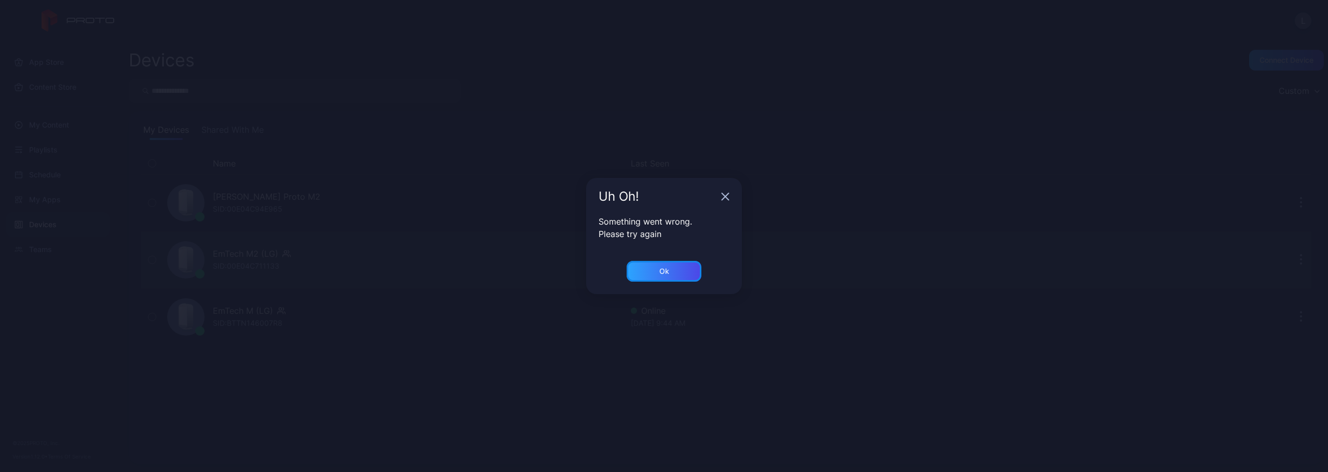
click at [643, 276] on div "Ok" at bounding box center [664, 271] width 75 height 21
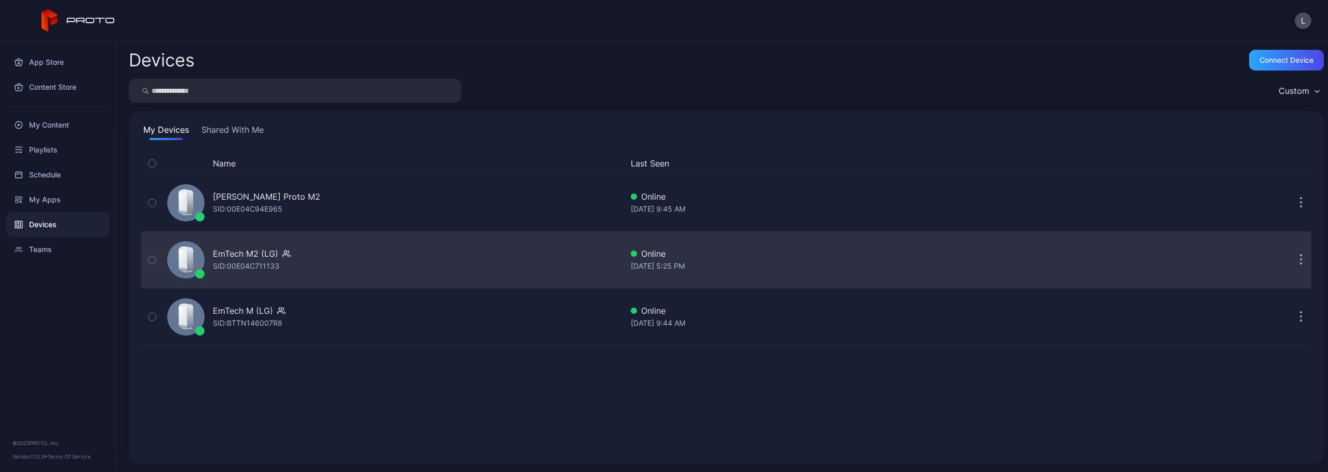
click at [427, 259] on div "EmTech M2 (LG) SID: 00E04C711133" at bounding box center [392, 260] width 459 height 52
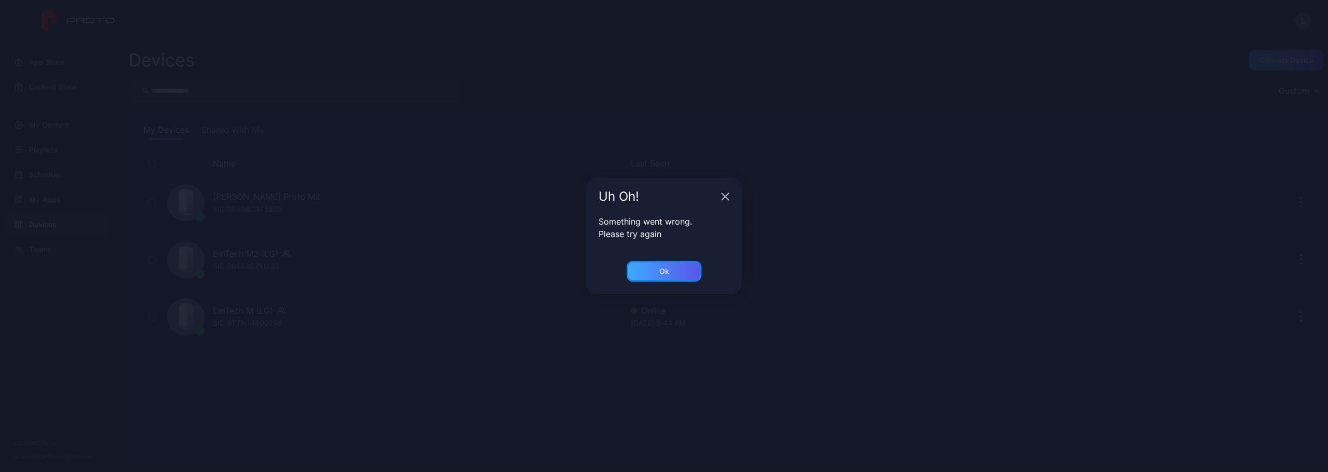
click at [660, 270] on div "Ok" at bounding box center [664, 271] width 10 height 8
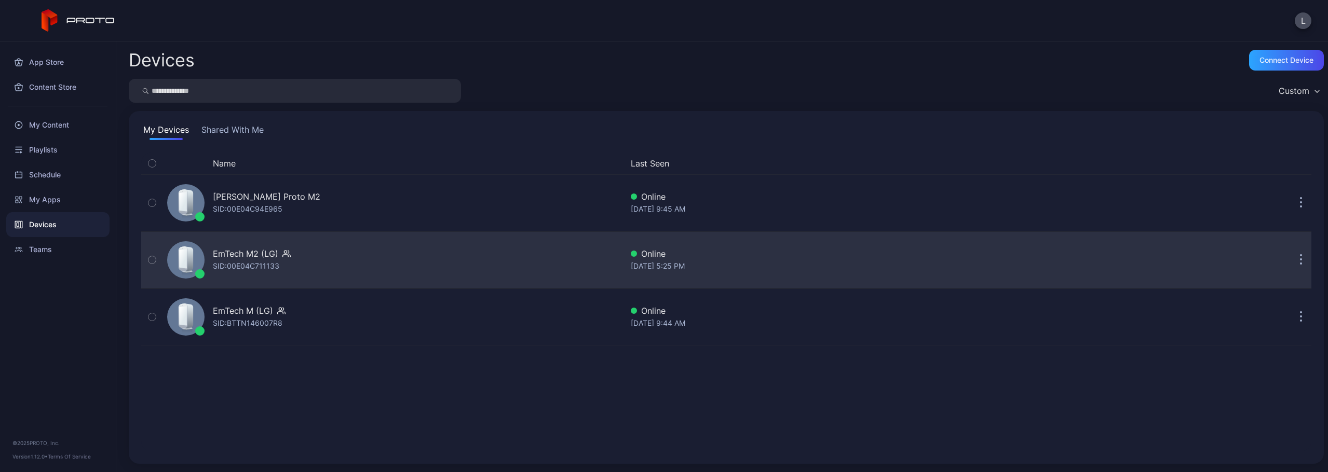
click at [586, 272] on div "EmTech M2 (LG) SID: 00E04C711133" at bounding box center [392, 260] width 459 height 52
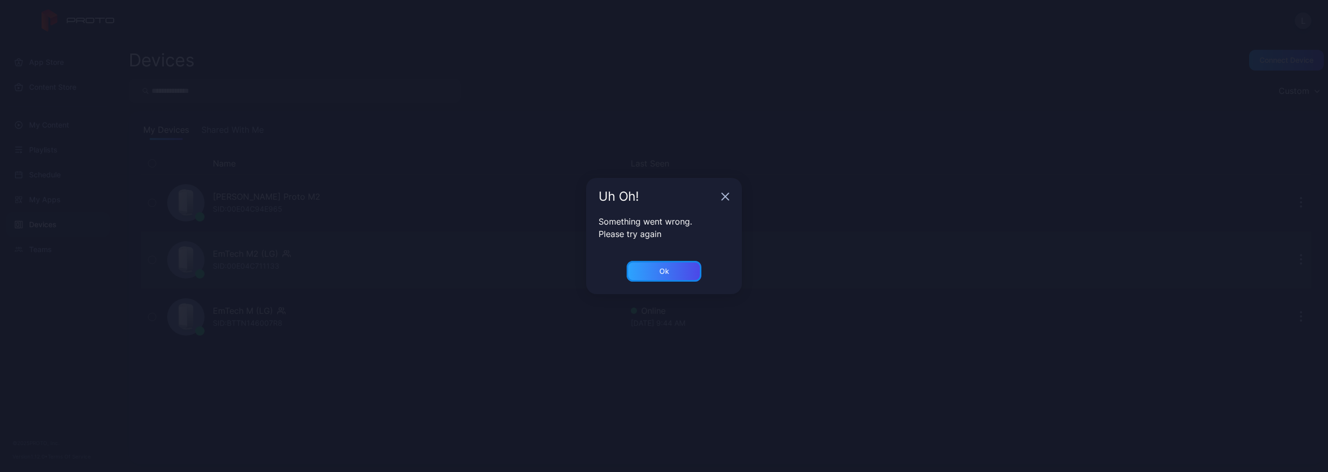
click at [654, 269] on div "Ok" at bounding box center [664, 271] width 75 height 21
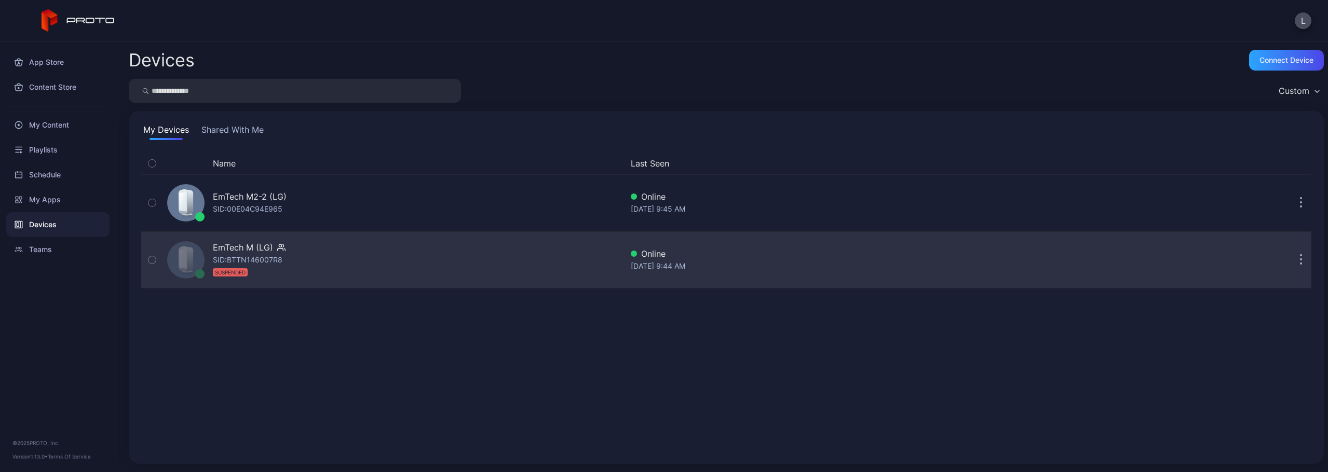
click at [376, 243] on div "EmTech M (LG) SID: BTTN146007R8 SUSPENDED" at bounding box center [392, 260] width 459 height 52
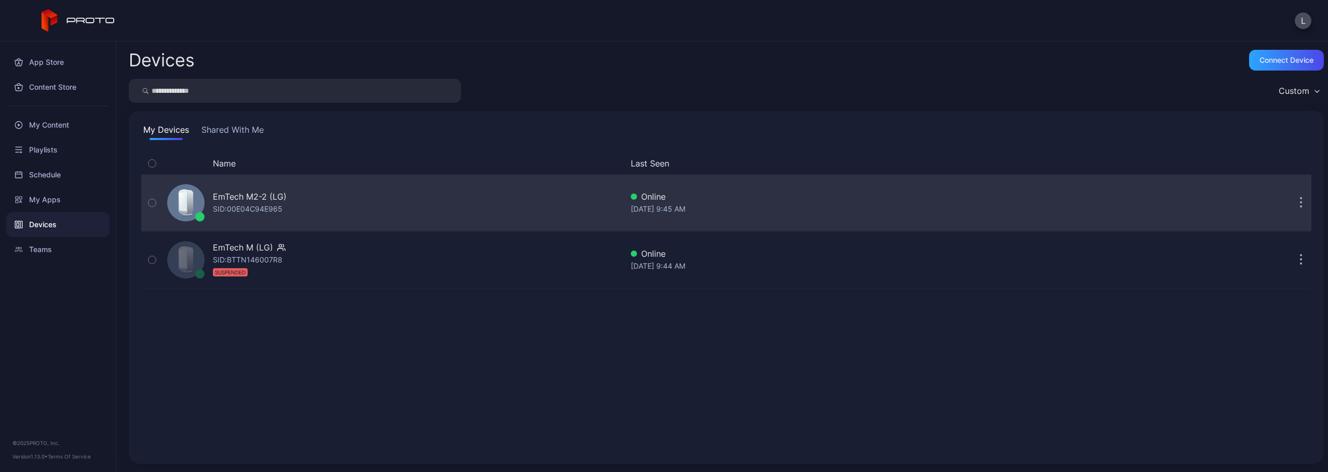
click at [1292, 202] on button "button" at bounding box center [1301, 203] width 21 height 21
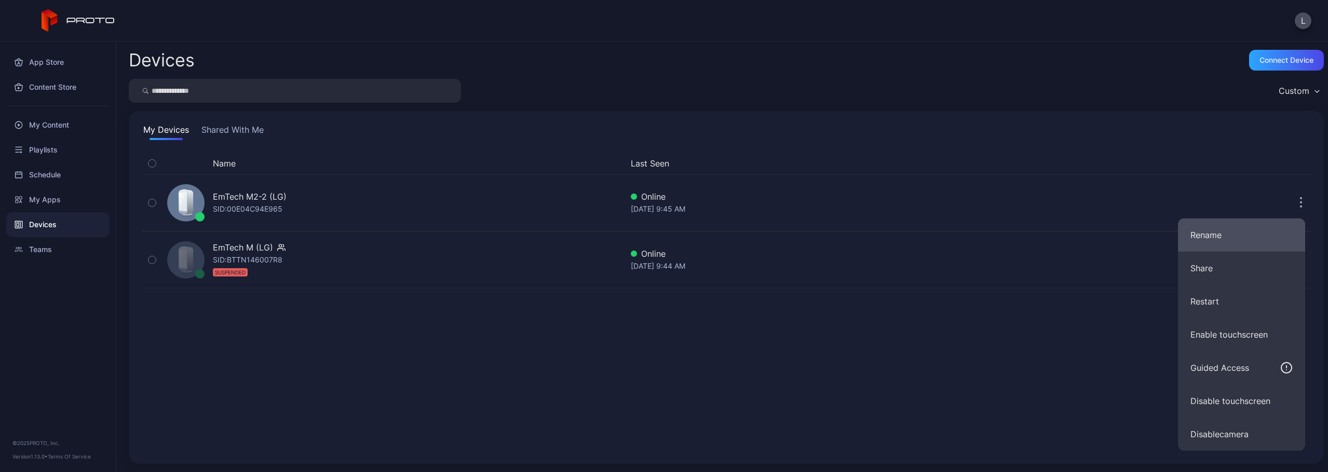
click at [1238, 241] on button "Rename" at bounding box center [1241, 235] width 127 height 33
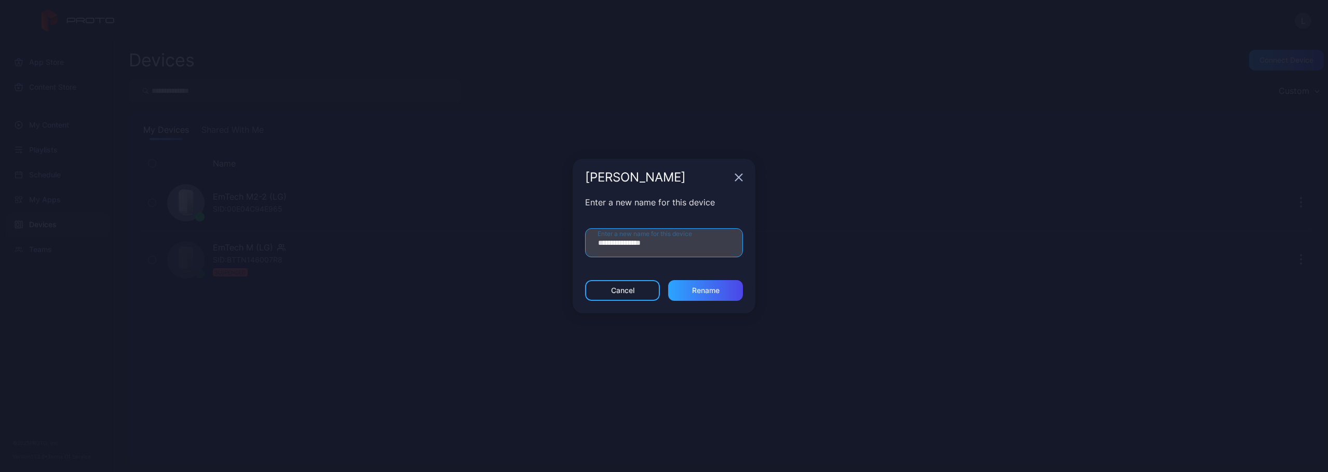
click at [673, 244] on input "**********" at bounding box center [664, 242] width 158 height 29
click at [634, 287] on div "Cancel" at bounding box center [622, 291] width 23 height 8
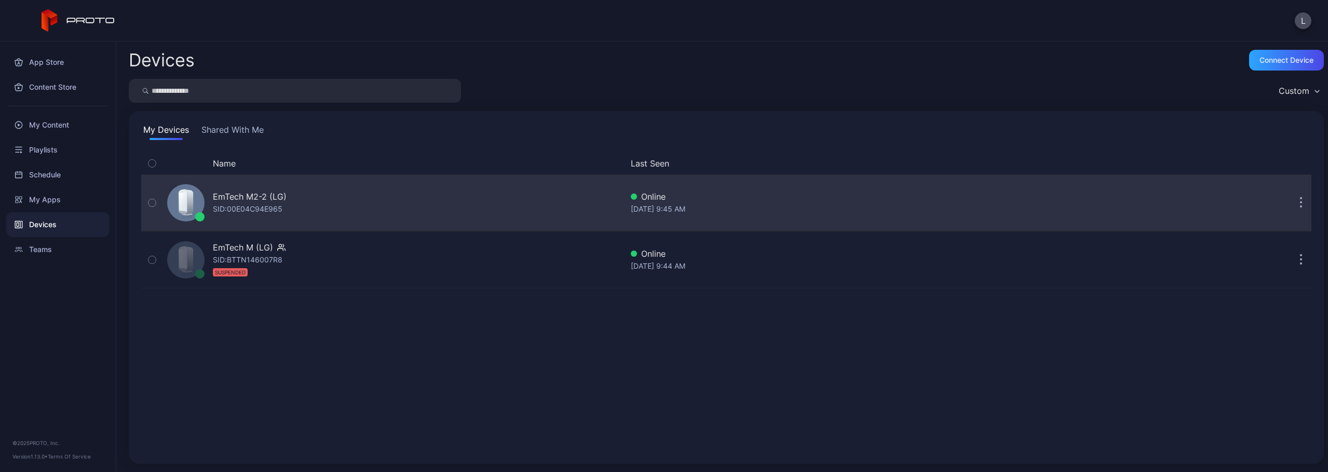
click at [527, 198] on div "EmTech M2-2 (LG) SID: 00E04C94E965" at bounding box center [392, 203] width 459 height 52
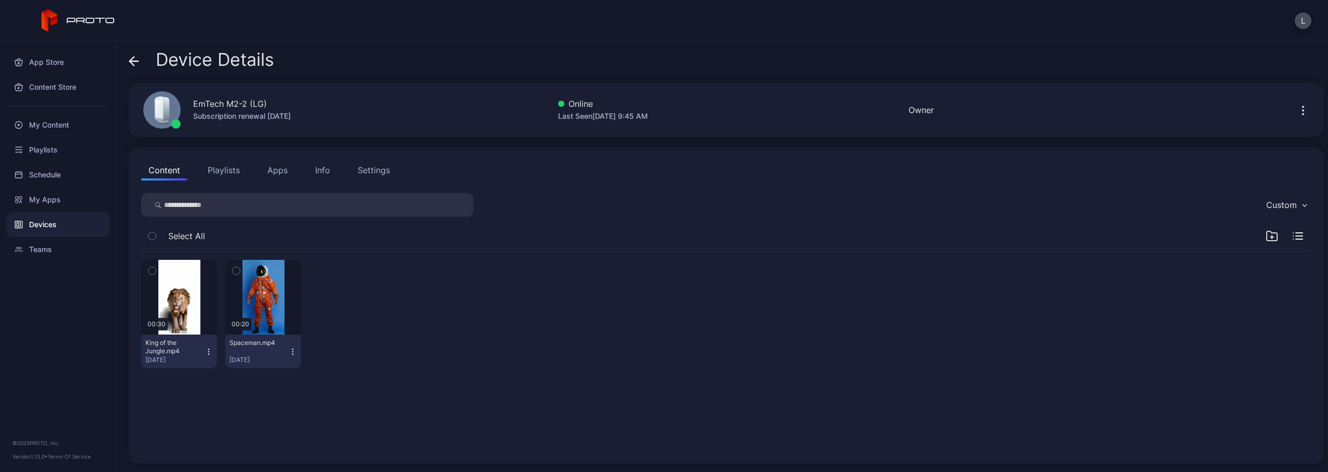
click at [142, 62] on div "Device Details" at bounding box center [201, 62] width 145 height 25
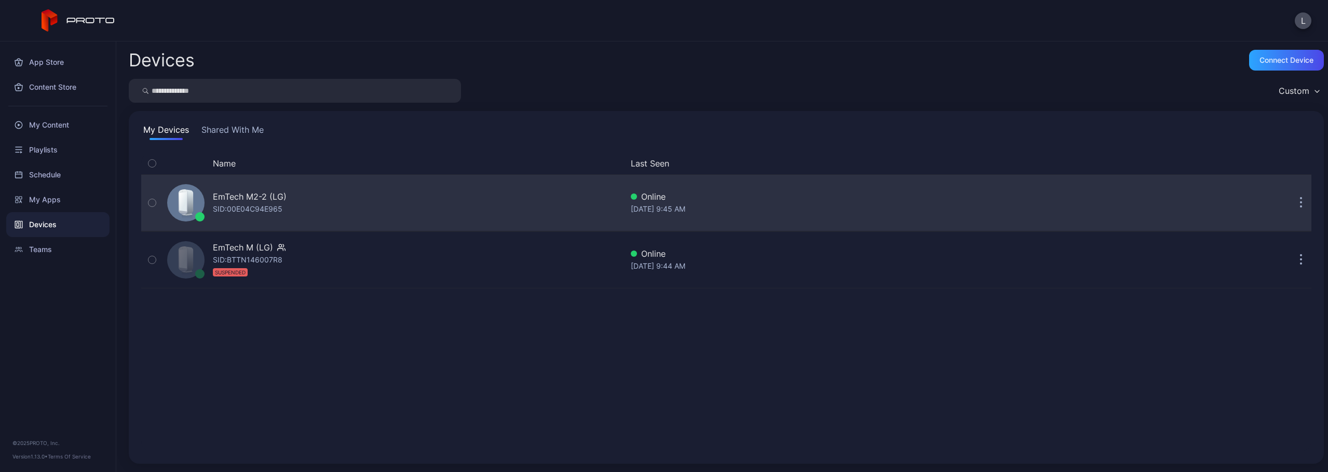
click at [1292, 204] on button "button" at bounding box center [1301, 203] width 21 height 21
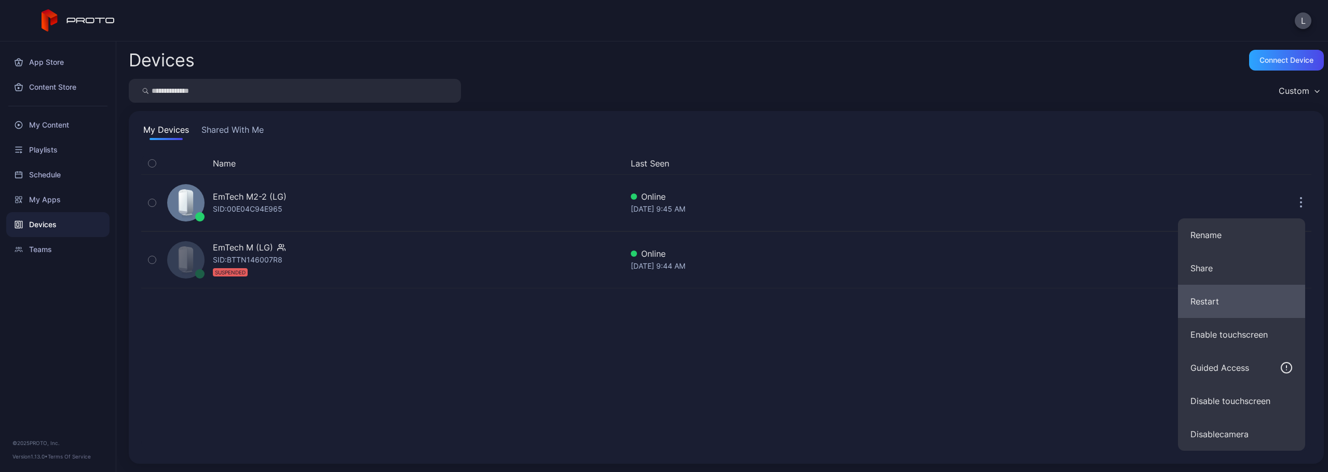
click at [1233, 295] on button "Restart" at bounding box center [1241, 301] width 127 height 33
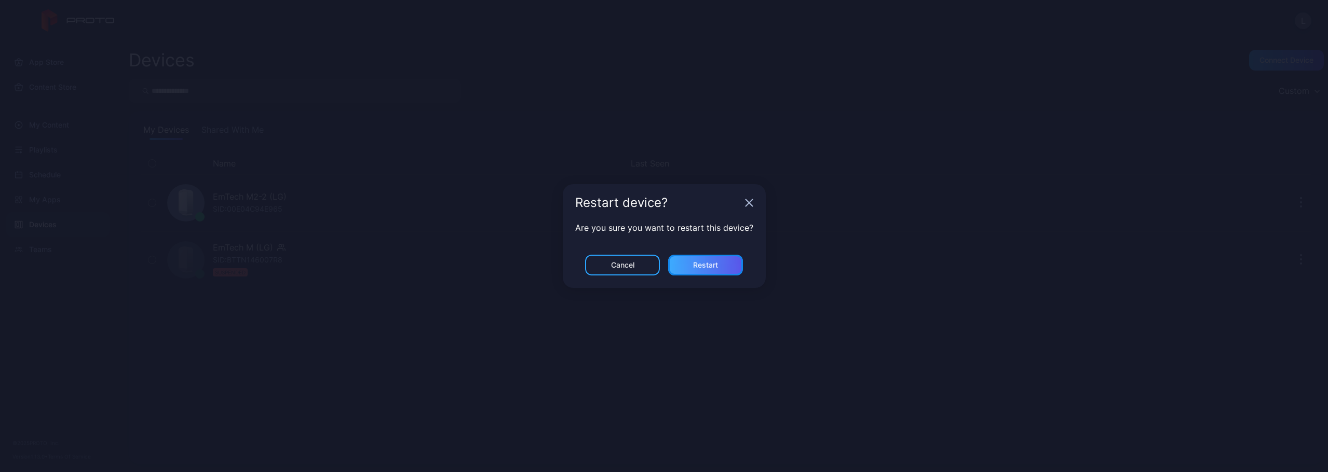
click at [727, 262] on div "Restart" at bounding box center [705, 265] width 75 height 21
